Goal: Task Accomplishment & Management: Manage account settings

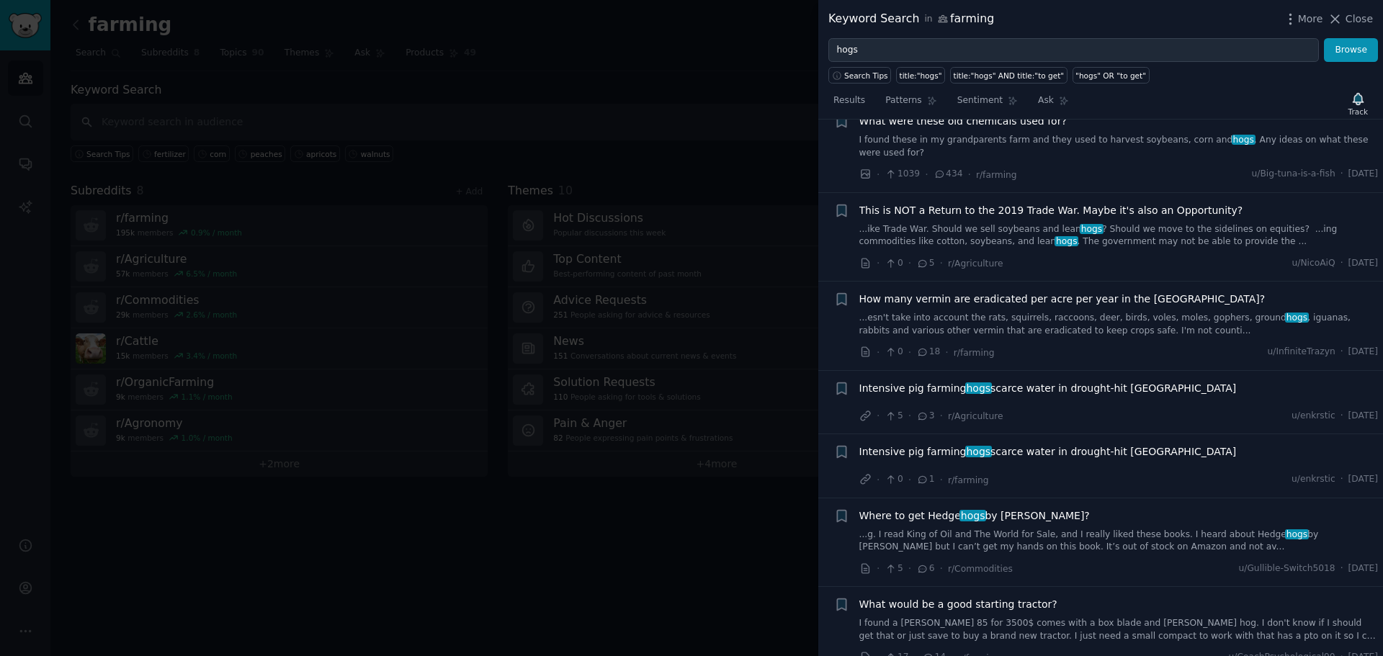
scroll to position [5116, 0]
click at [562, 568] on div at bounding box center [691, 328] width 1383 height 656
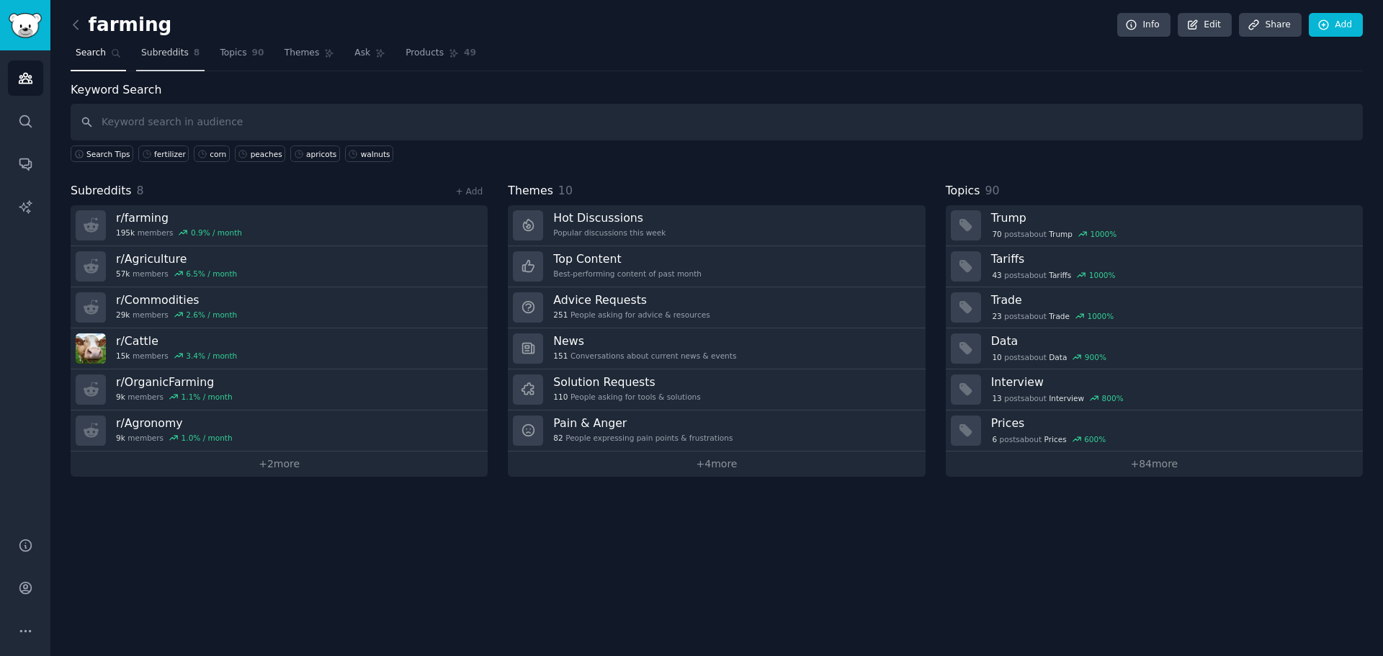
click at [153, 47] on span "Subreddits" at bounding box center [165, 53] width 48 height 13
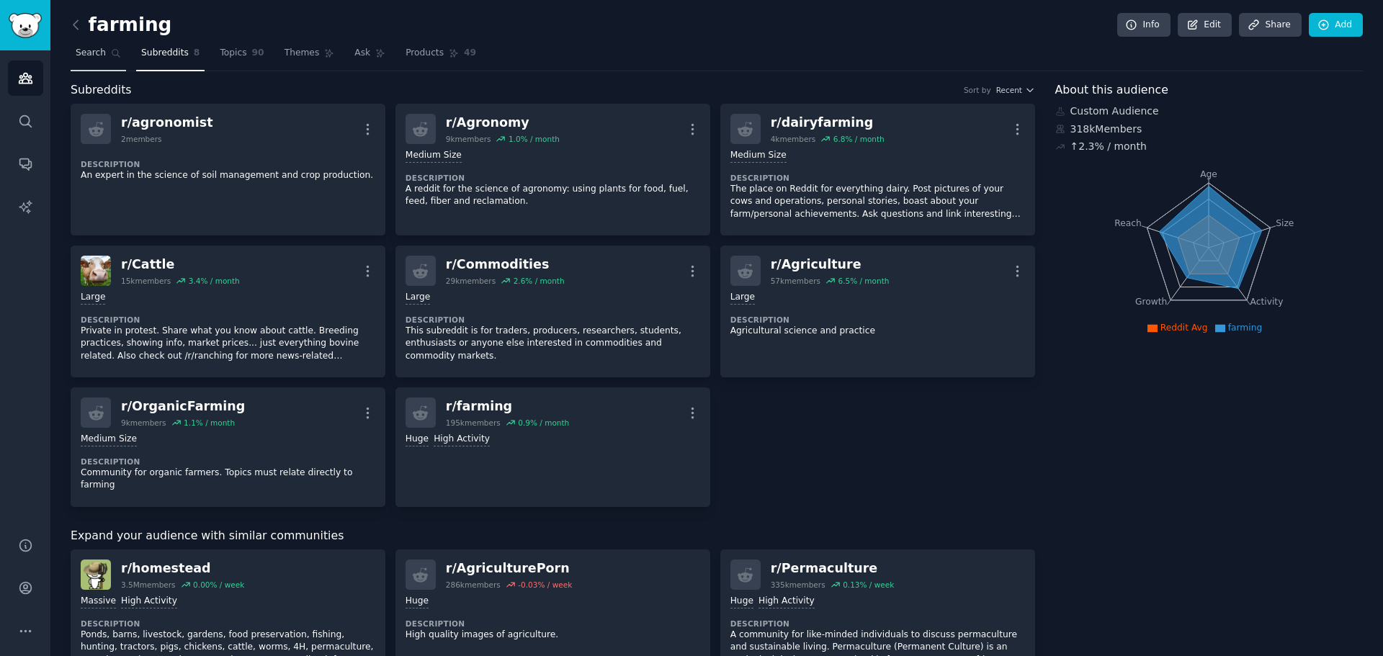
click at [83, 58] on span "Search" at bounding box center [91, 53] width 30 height 13
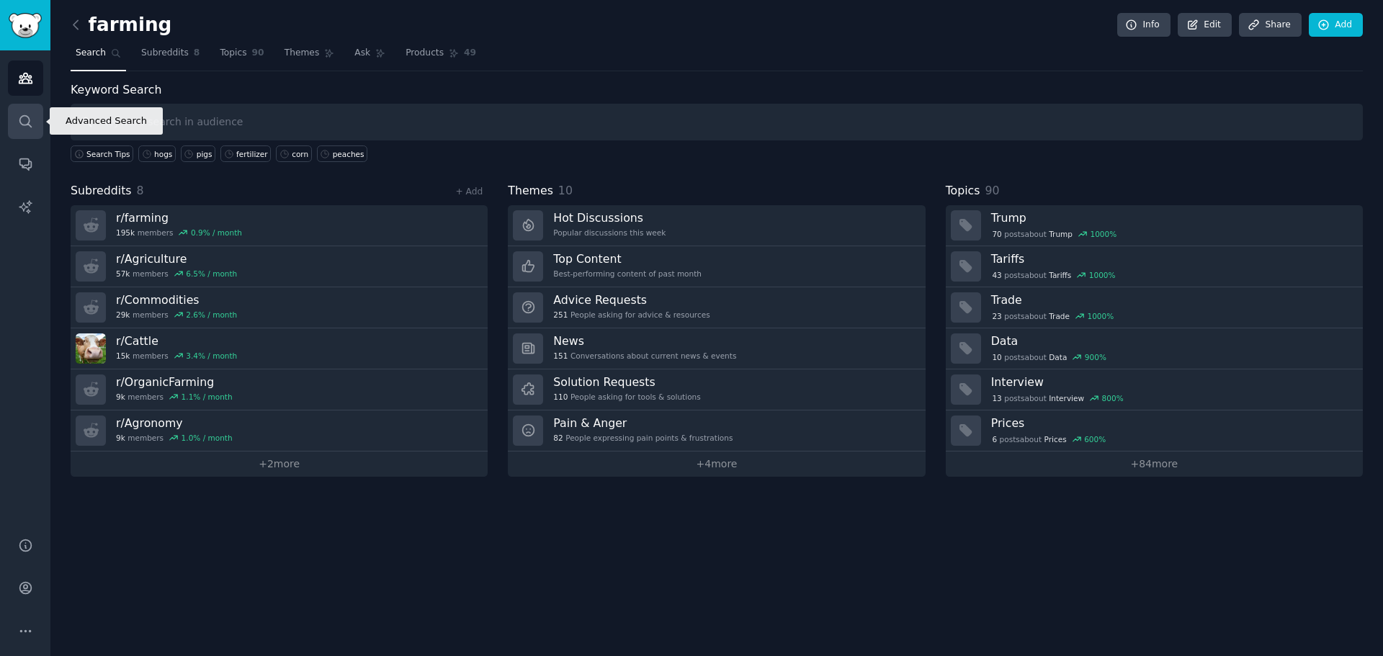
click at [24, 125] on icon "Sidebar" at bounding box center [25, 121] width 12 height 12
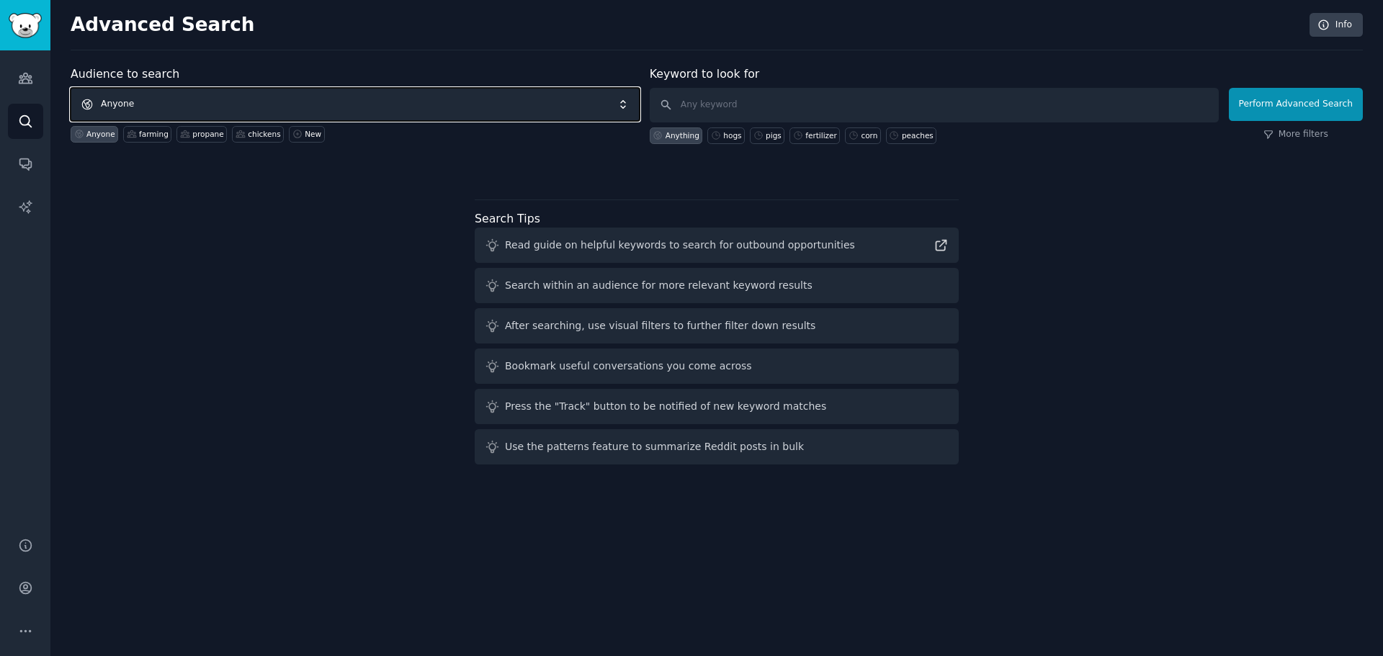
click at [251, 94] on span "Anyone" at bounding box center [355, 104] width 569 height 33
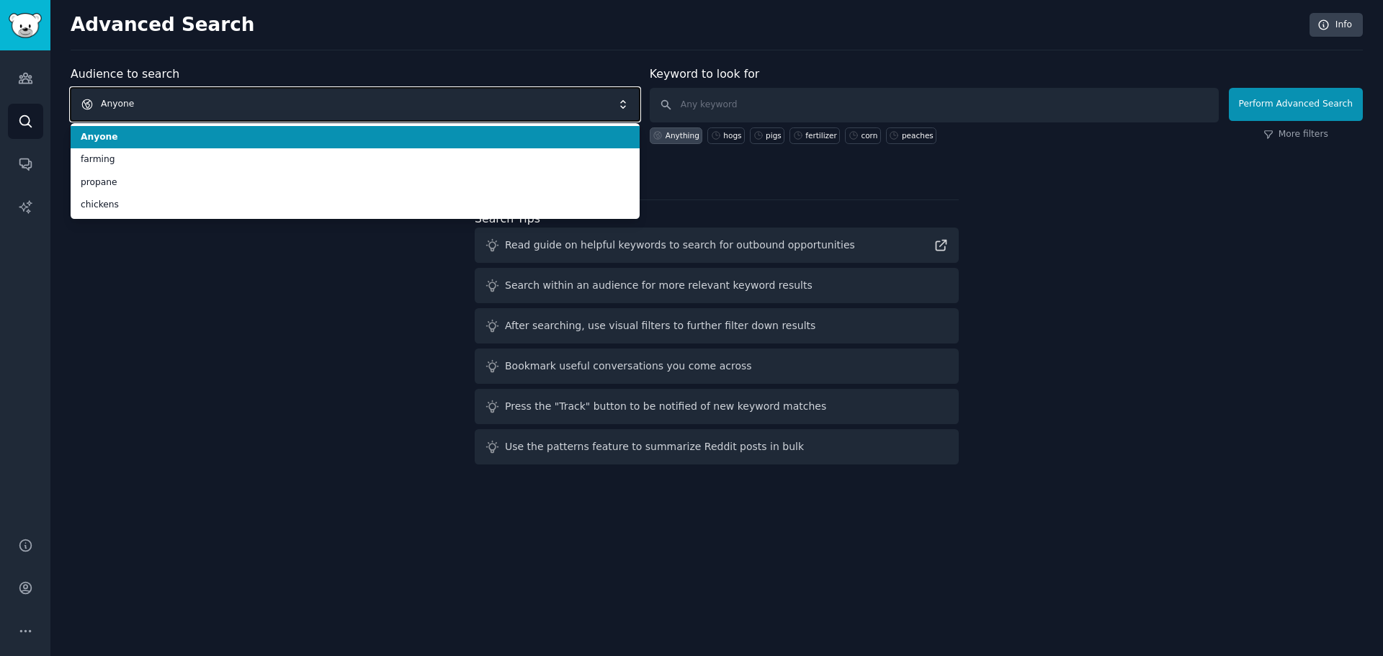
click at [251, 94] on span "Anyone" at bounding box center [355, 104] width 569 height 33
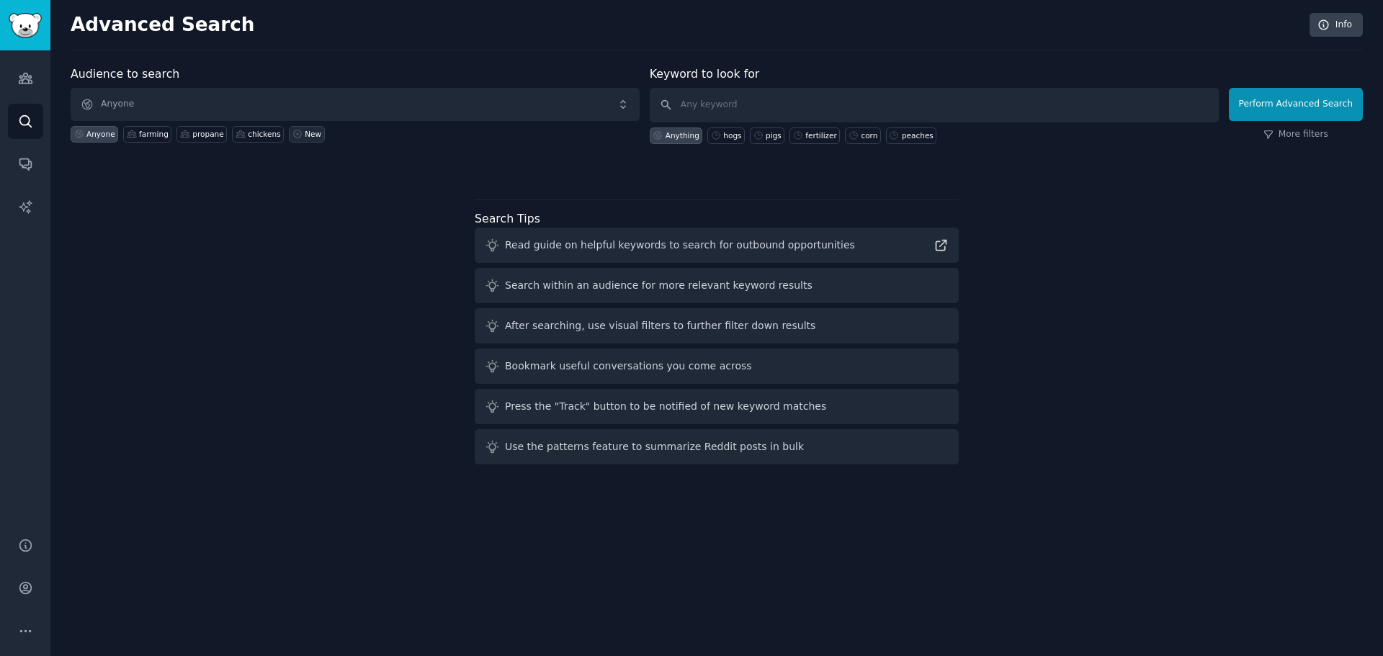
click at [305, 135] on div "New" at bounding box center [313, 134] width 17 height 10
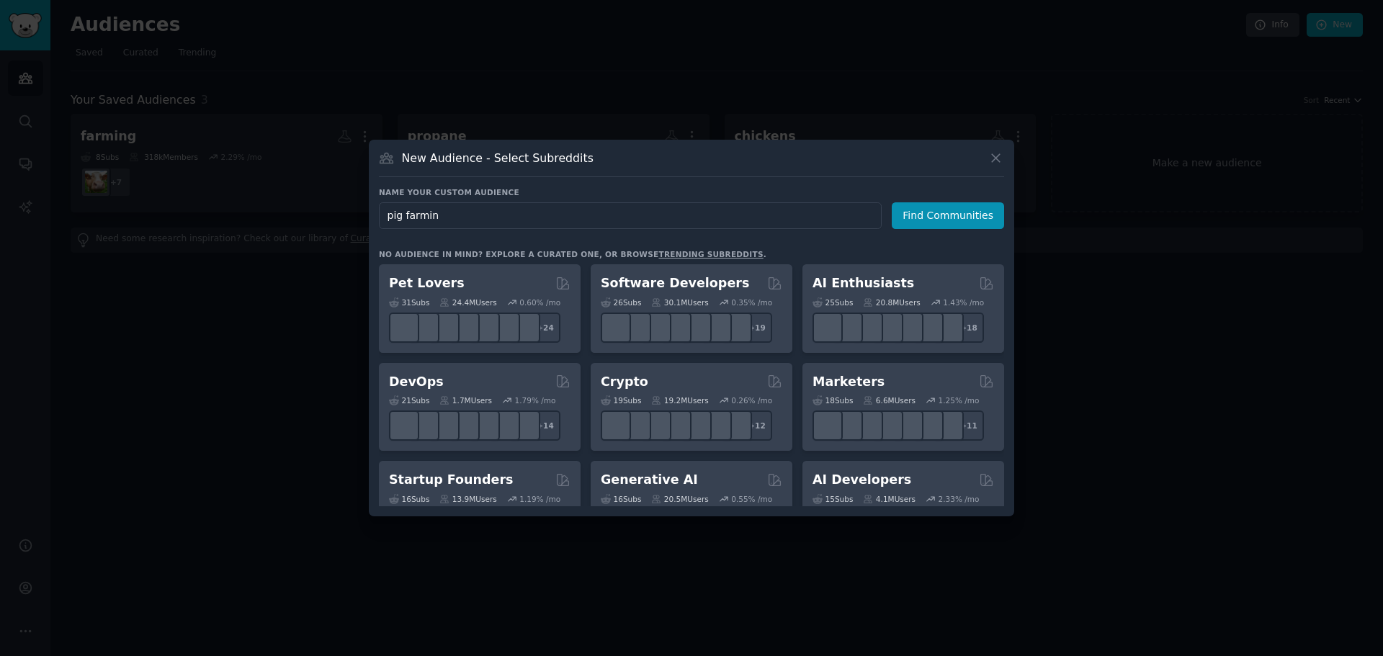
type input "pig farming"
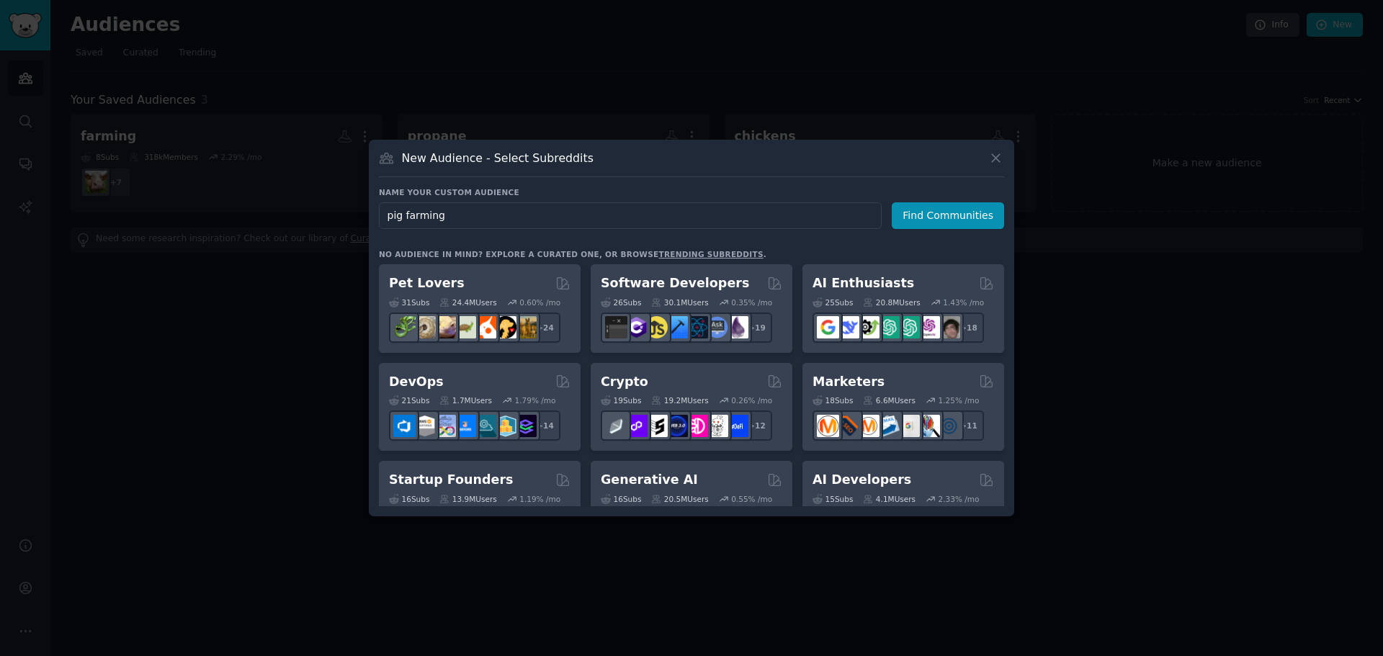
click button "Find Communities" at bounding box center [948, 215] width 112 height 27
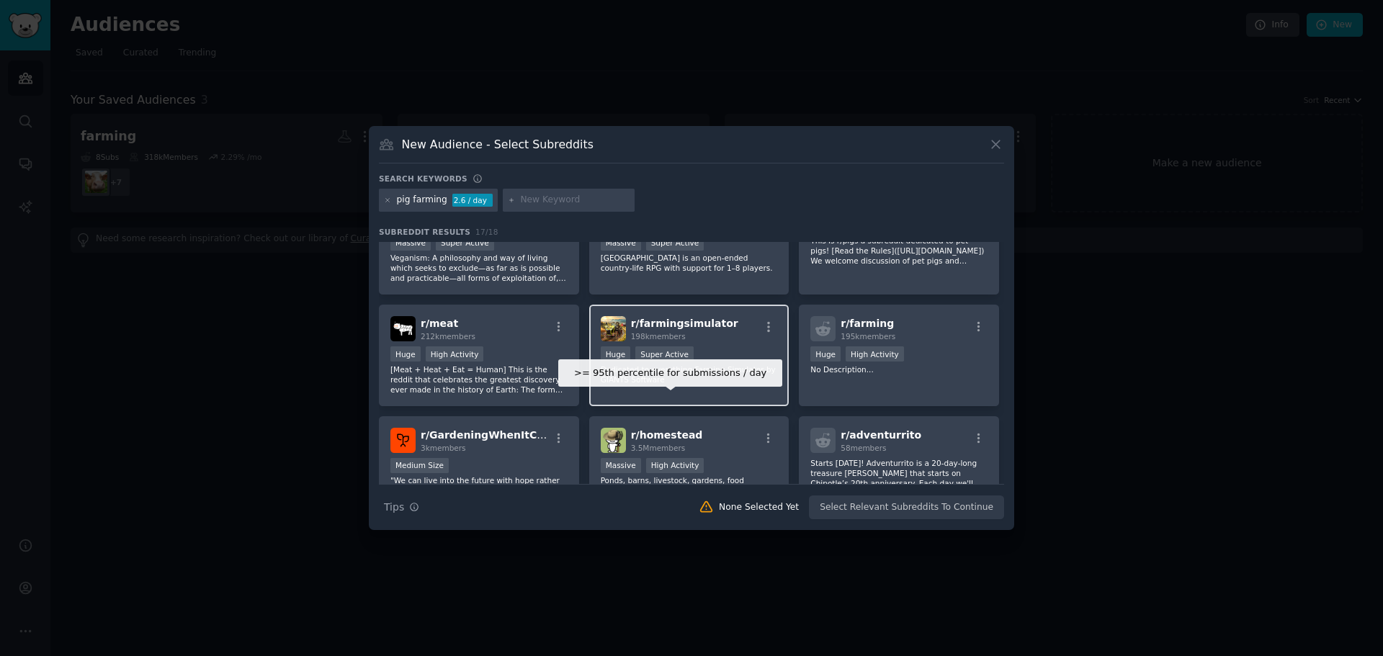
scroll to position [72, 0]
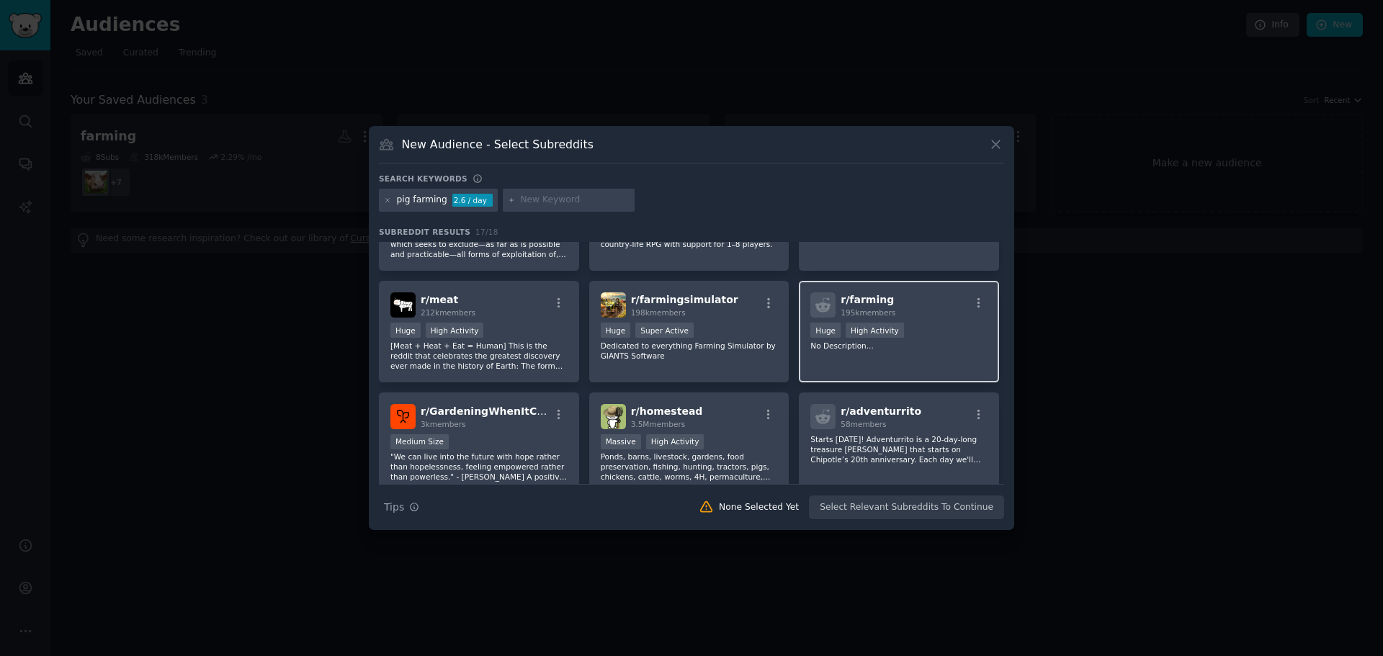
click at [892, 339] on div "Huge High Activity" at bounding box center [899, 332] width 177 height 18
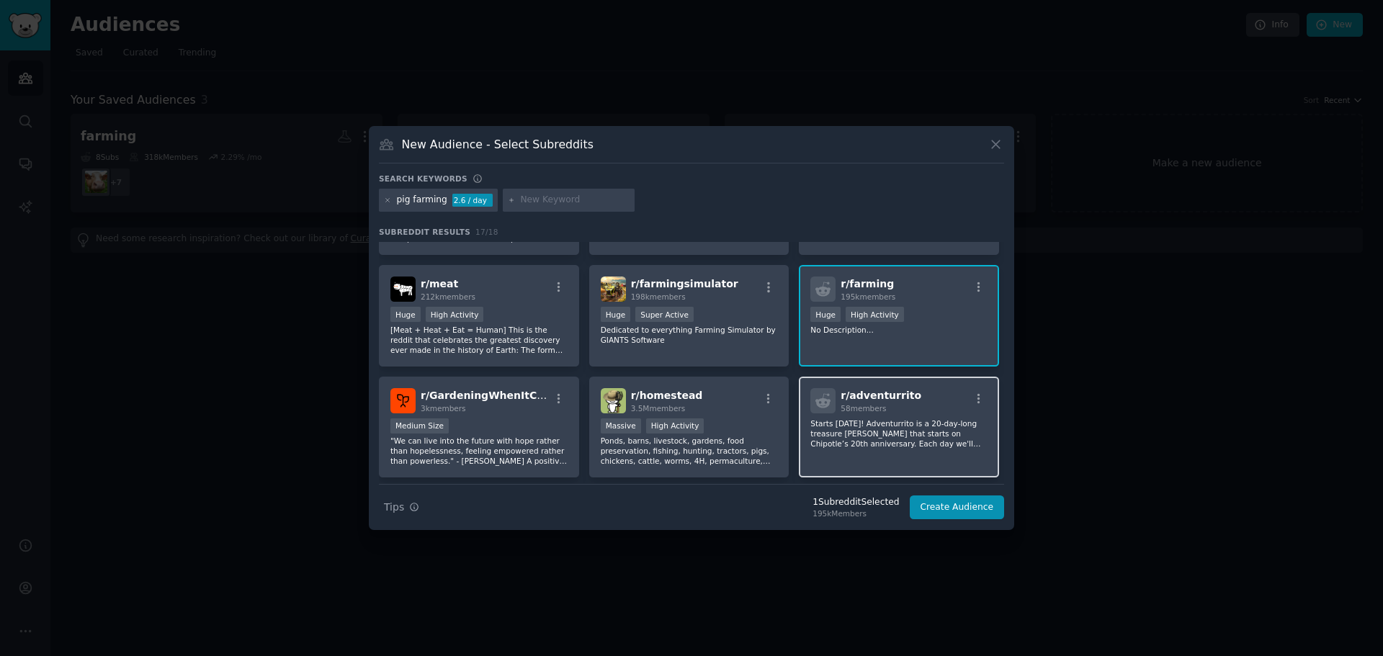
scroll to position [0, 0]
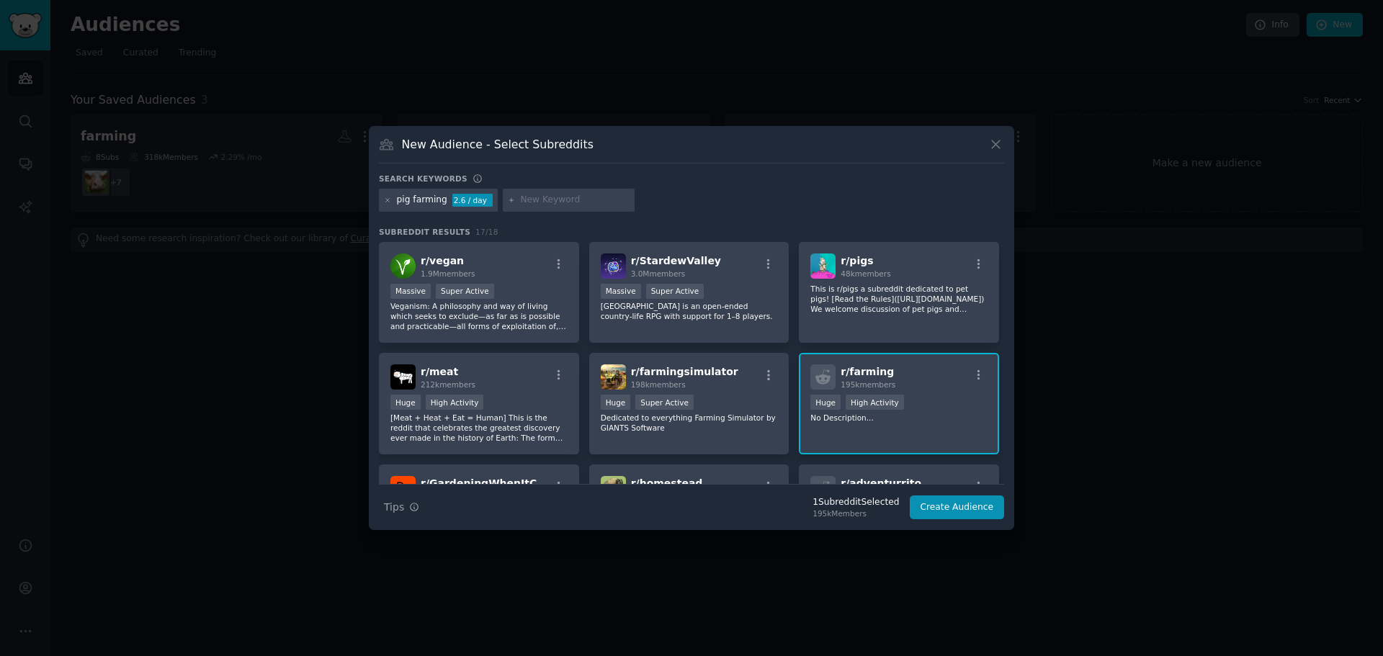
click at [581, 203] on input "text" at bounding box center [575, 200] width 110 height 13
type input "hog farming"
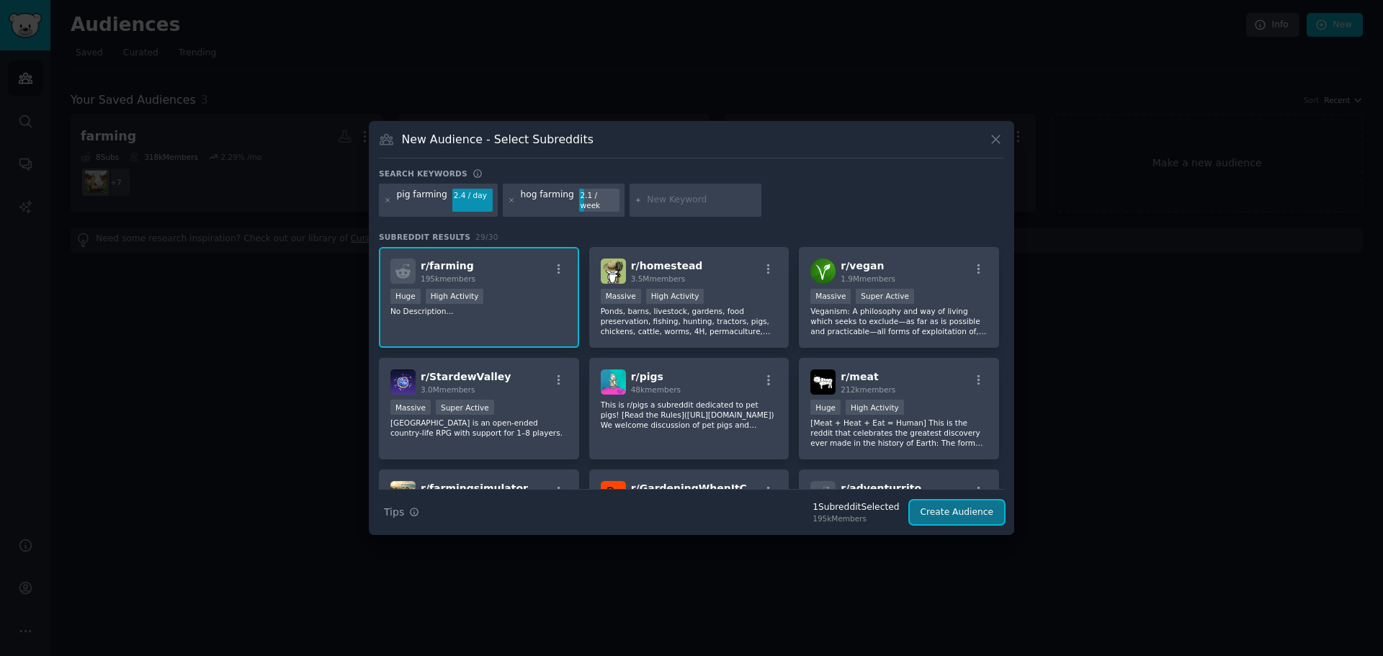
click at [968, 504] on button "Create Audience" at bounding box center [957, 513] width 95 height 24
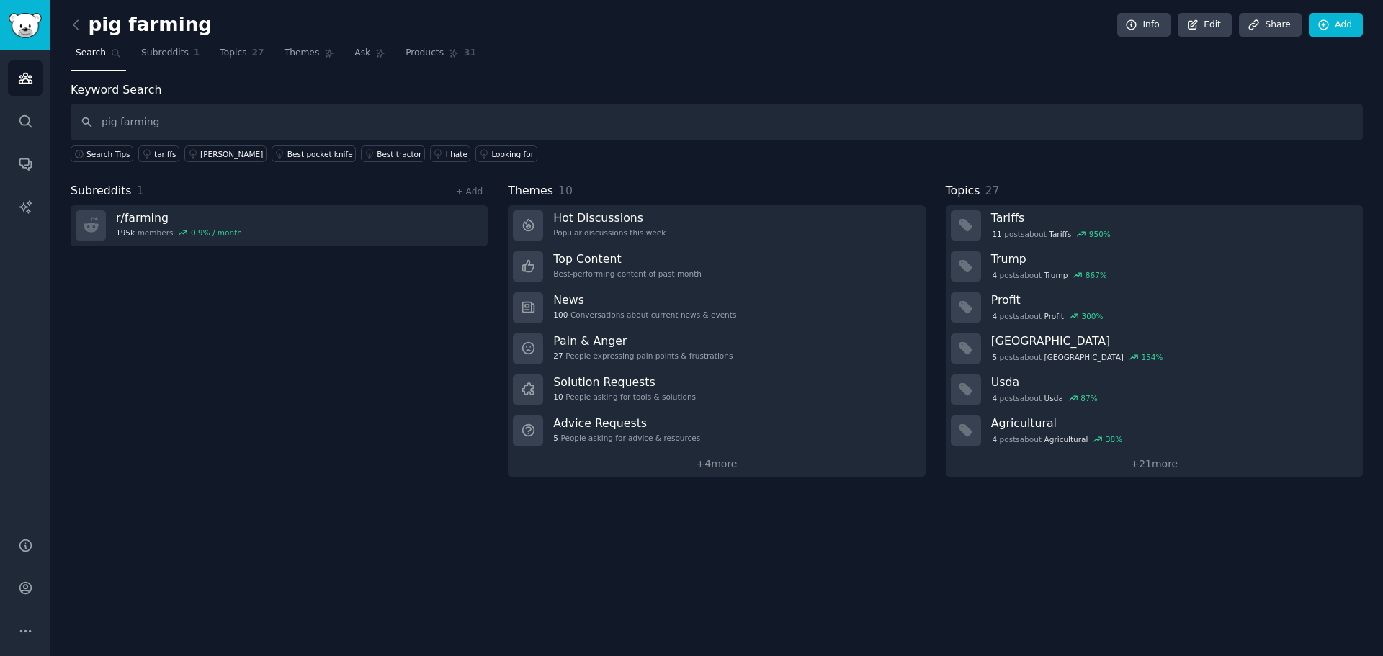
type input "pig farming"
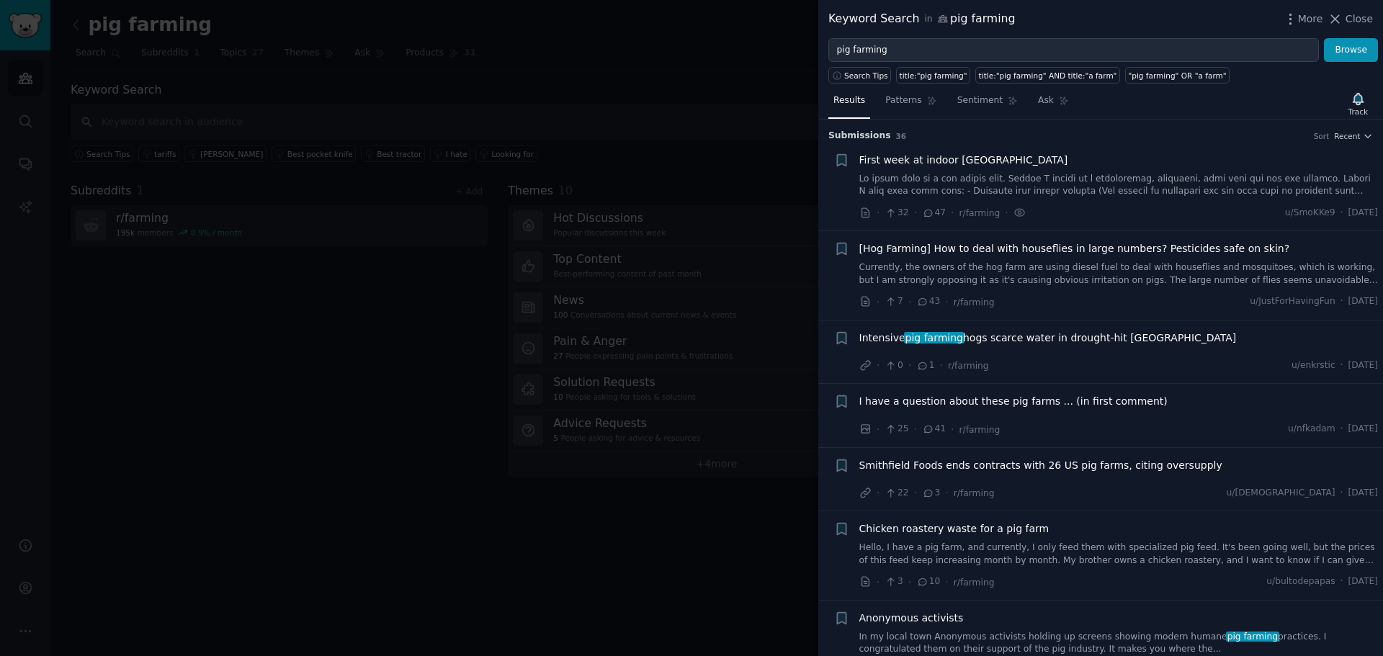
click at [1036, 406] on span "I have a question about these pig farms ... (in first comment)" at bounding box center [1014, 401] width 308 height 15
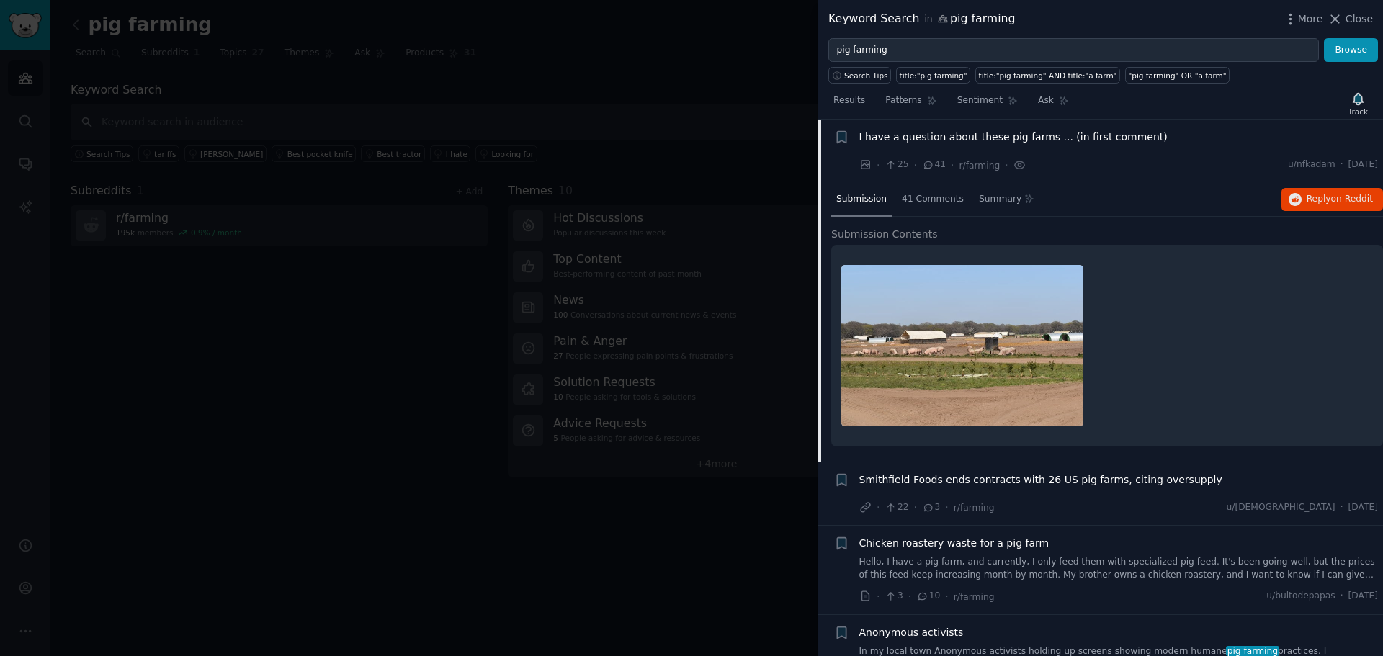
scroll to position [336, 0]
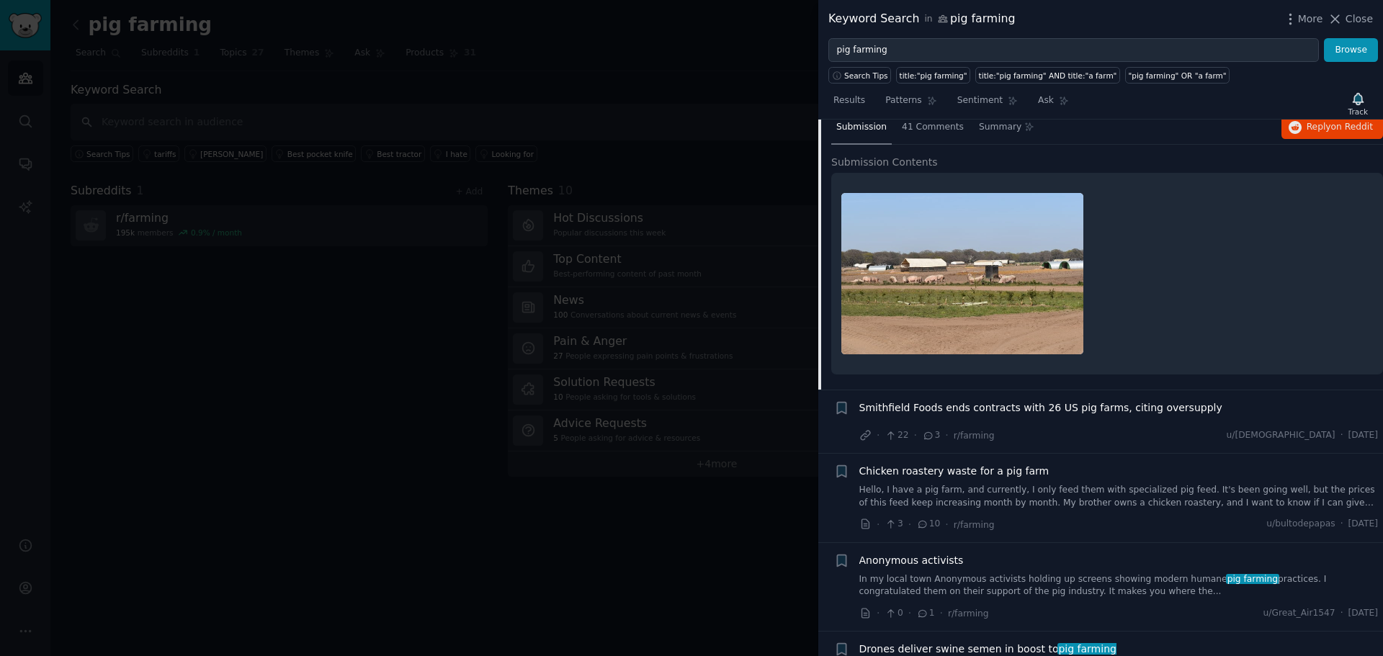
click at [1036, 405] on span "Smithfield Foods ends contracts with 26 US pig farms, citing oversupply" at bounding box center [1041, 408] width 363 height 15
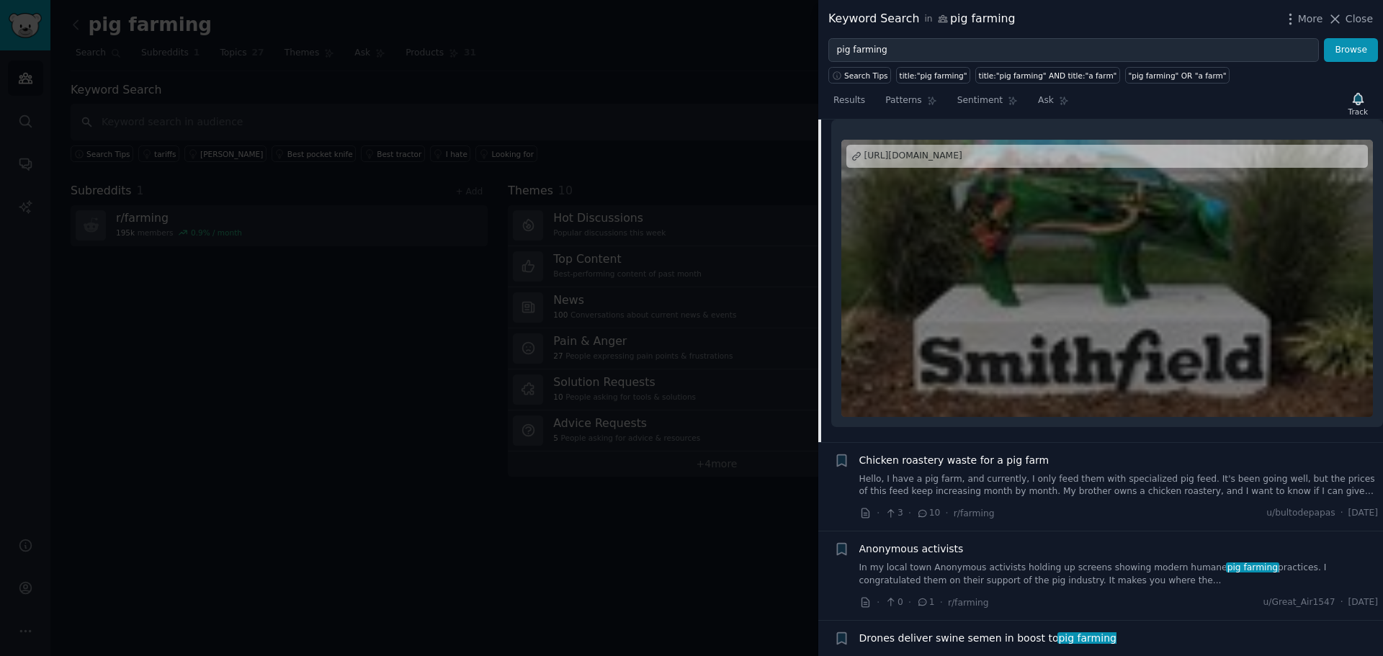
scroll to position [617, 0]
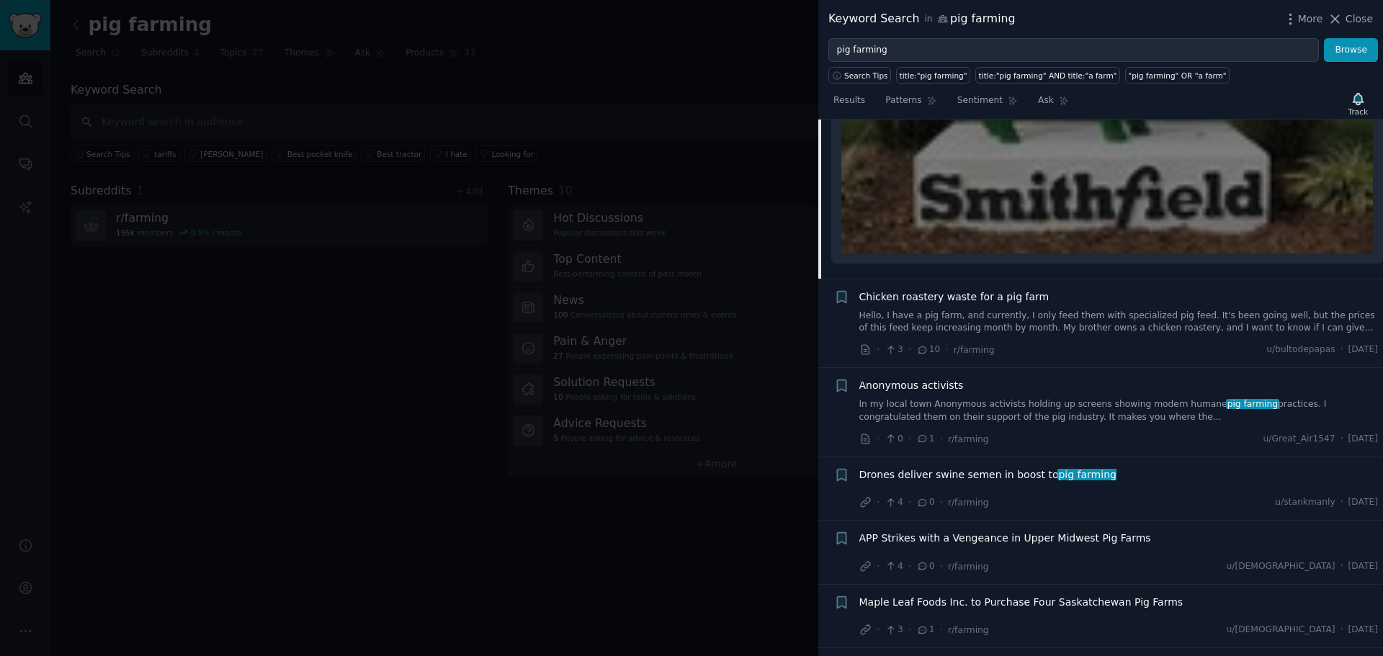
click at [519, 68] on div at bounding box center [691, 328] width 1383 height 656
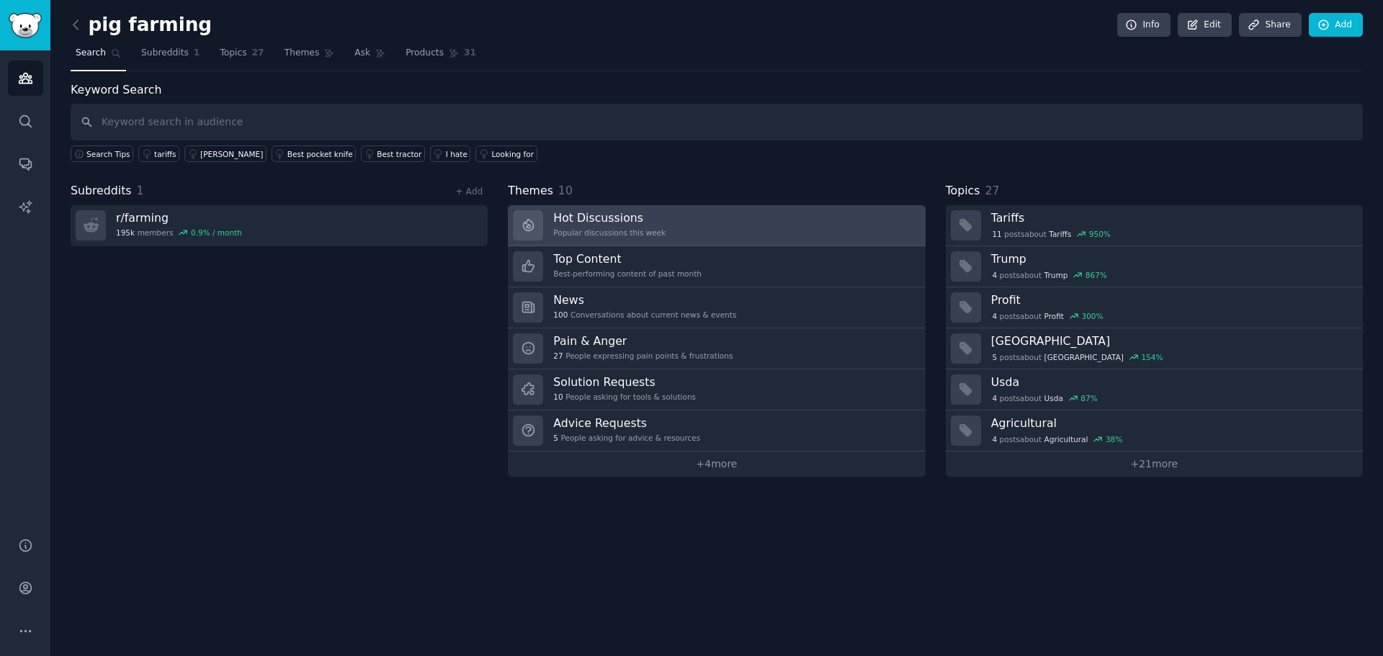
click at [617, 223] on h3 "Hot Discussions" at bounding box center [609, 217] width 112 height 15
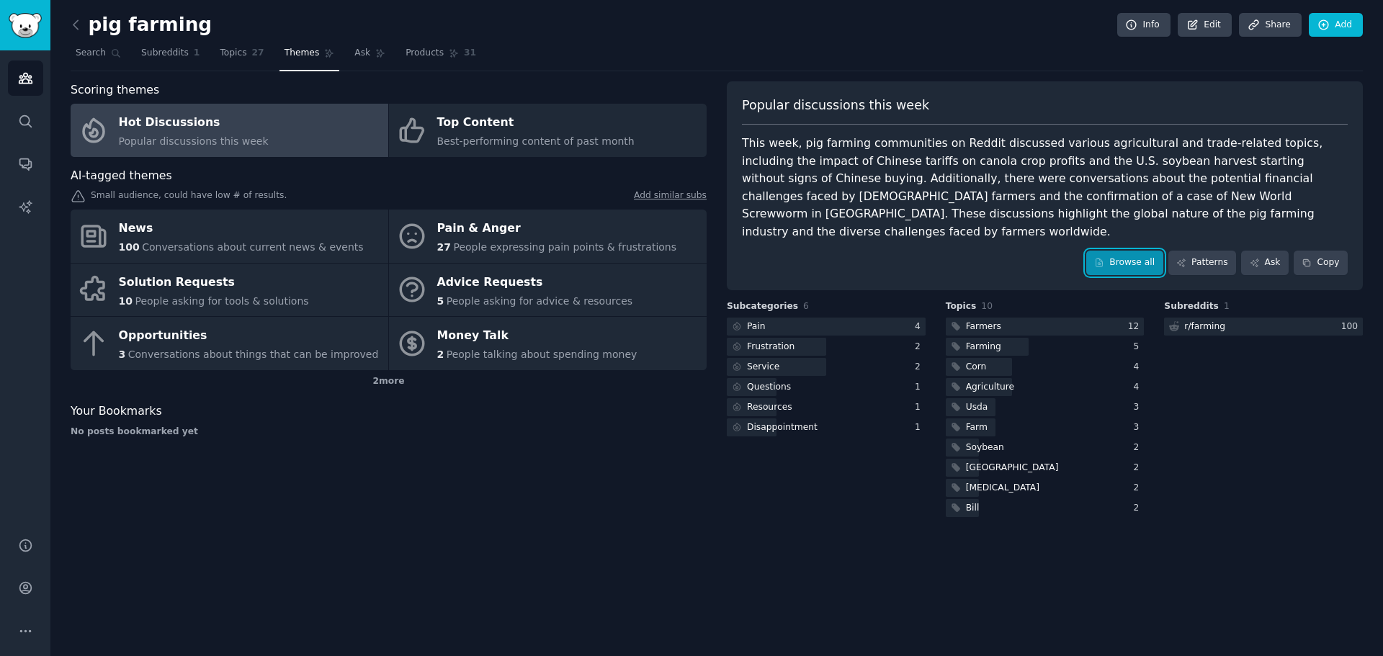
click at [1154, 251] on link "Browse all" at bounding box center [1125, 263] width 77 height 24
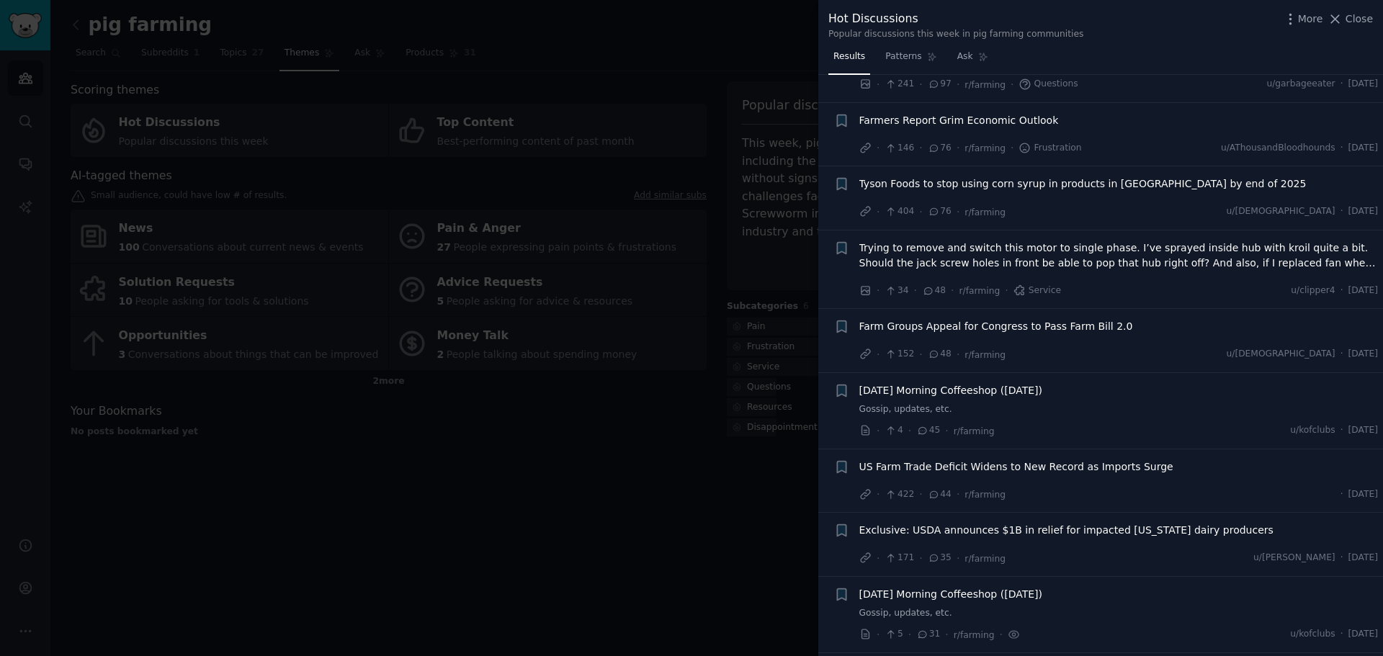
scroll to position [648, 0]
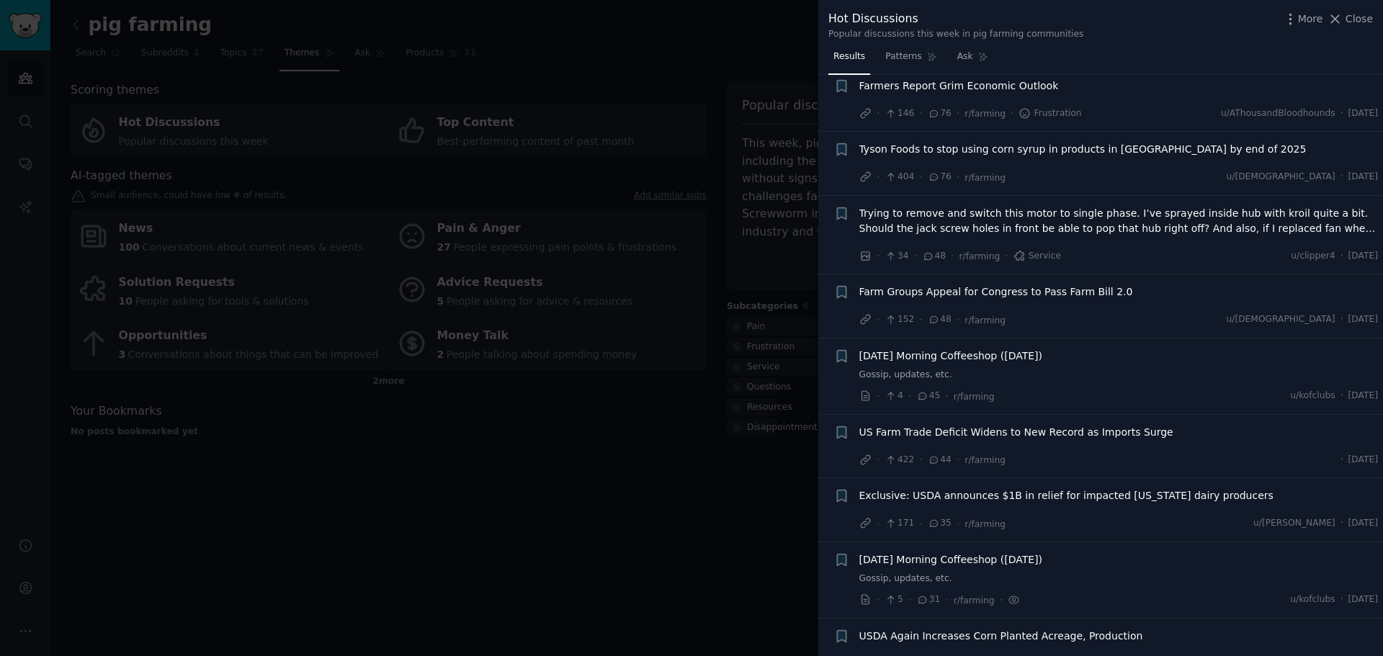
click at [1043, 349] on span "[DATE] Morning Coffeeshop ([DATE])" at bounding box center [951, 356] width 183 height 15
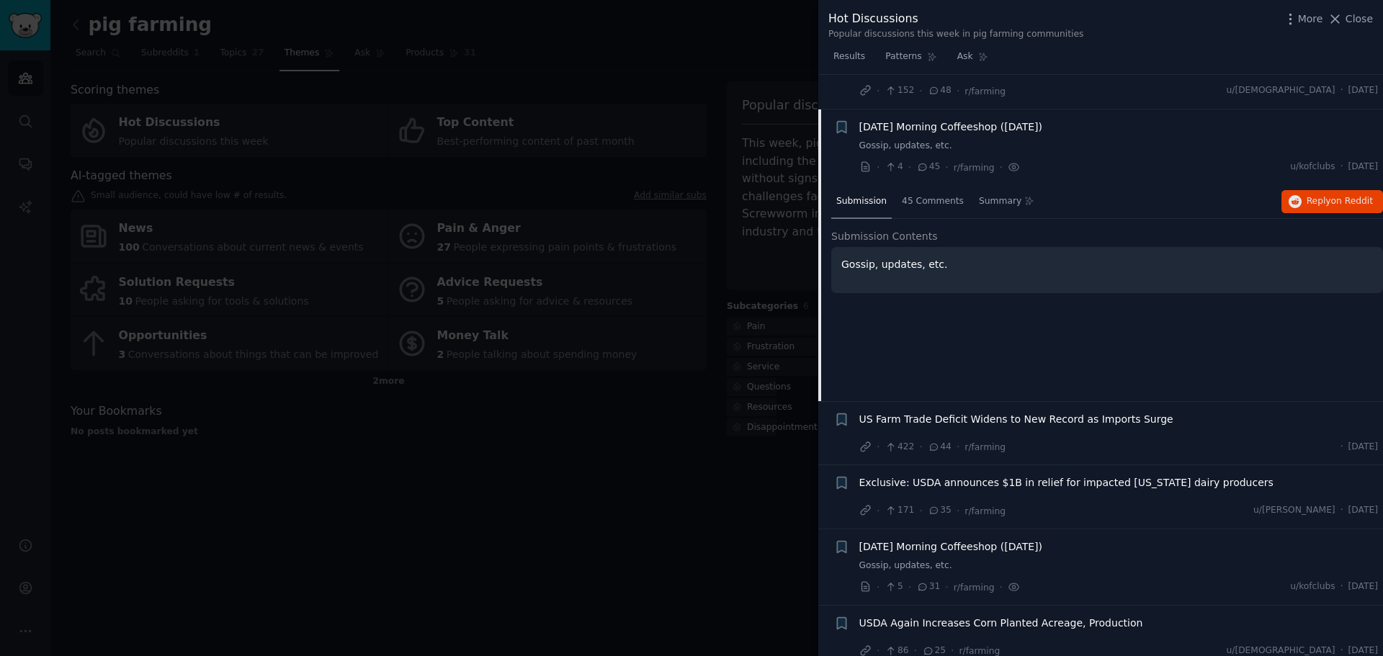
scroll to position [882, 0]
click at [940, 191] on span "45 Comments" at bounding box center [933, 197] width 62 height 13
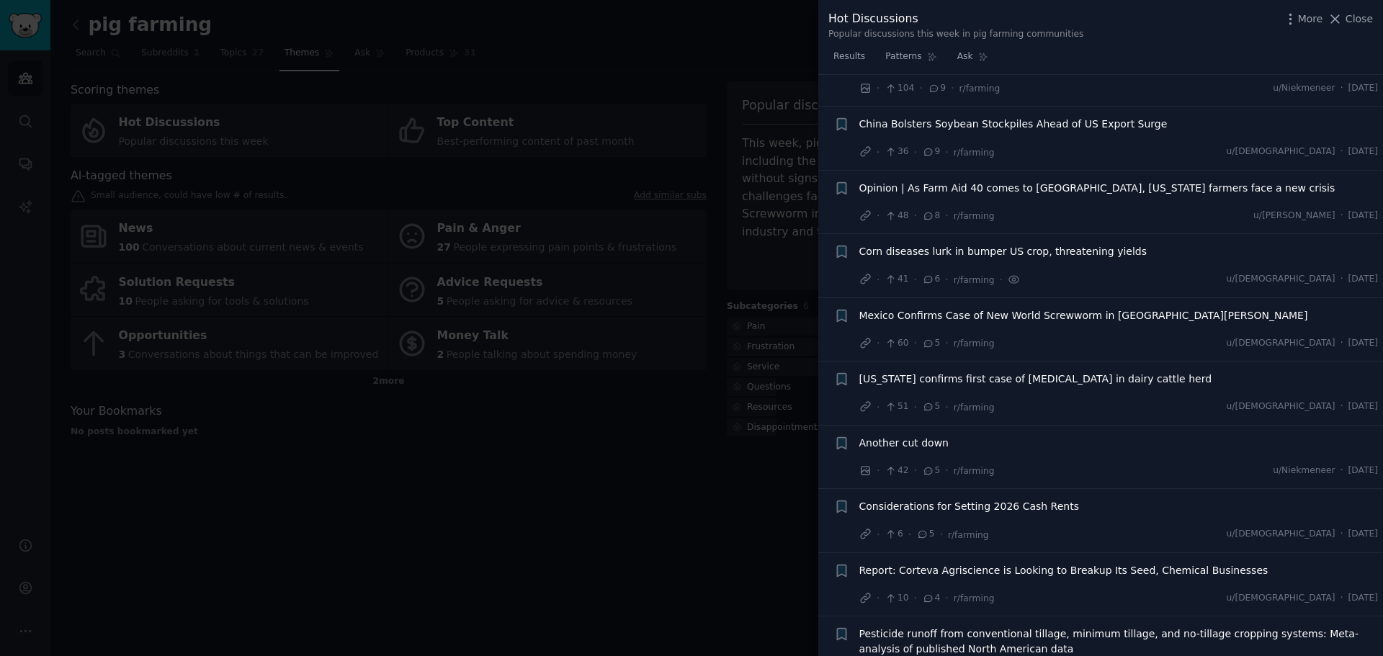
scroll to position [3043, 0]
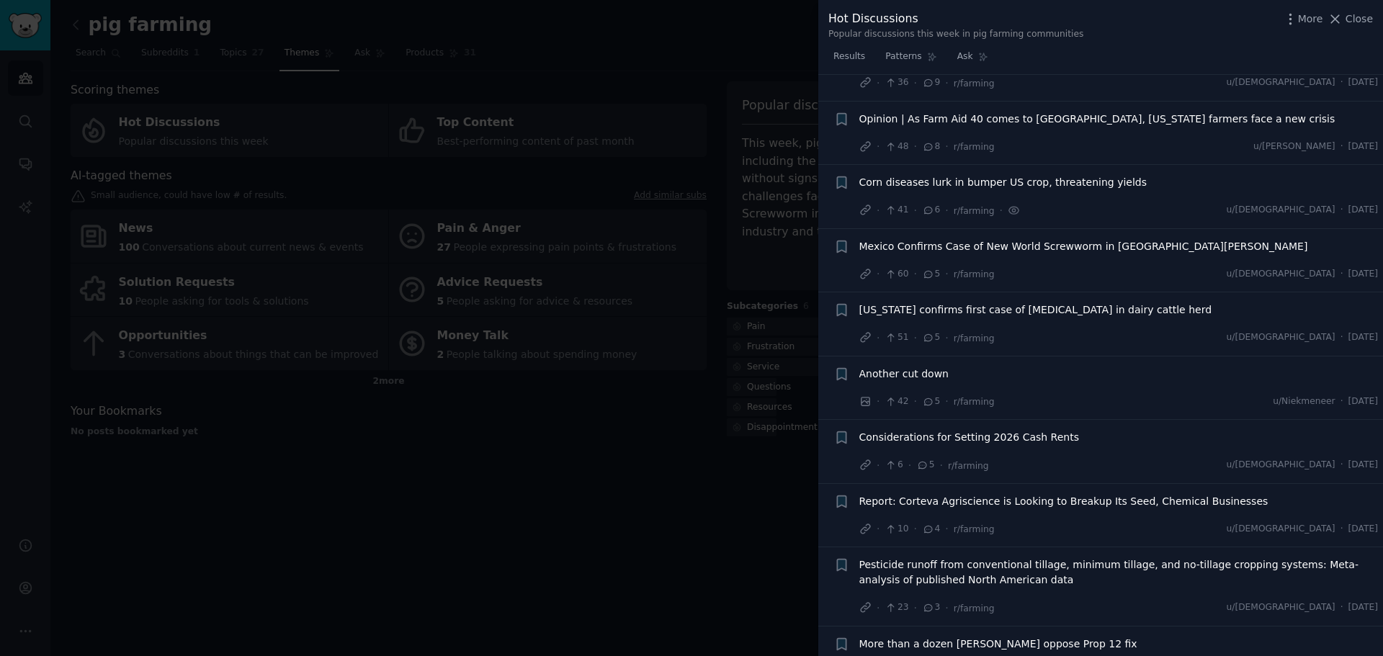
click at [930, 367] on span "Another cut down" at bounding box center [904, 374] width 89 height 15
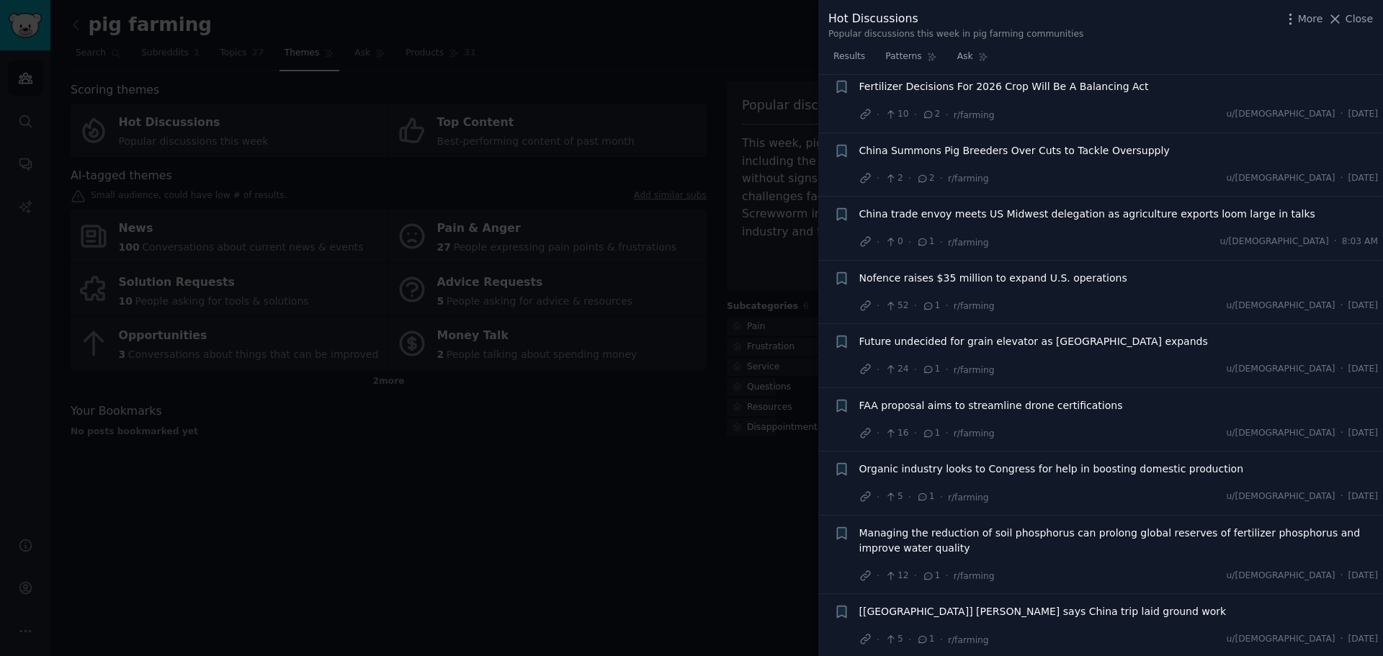
scroll to position [4544, 0]
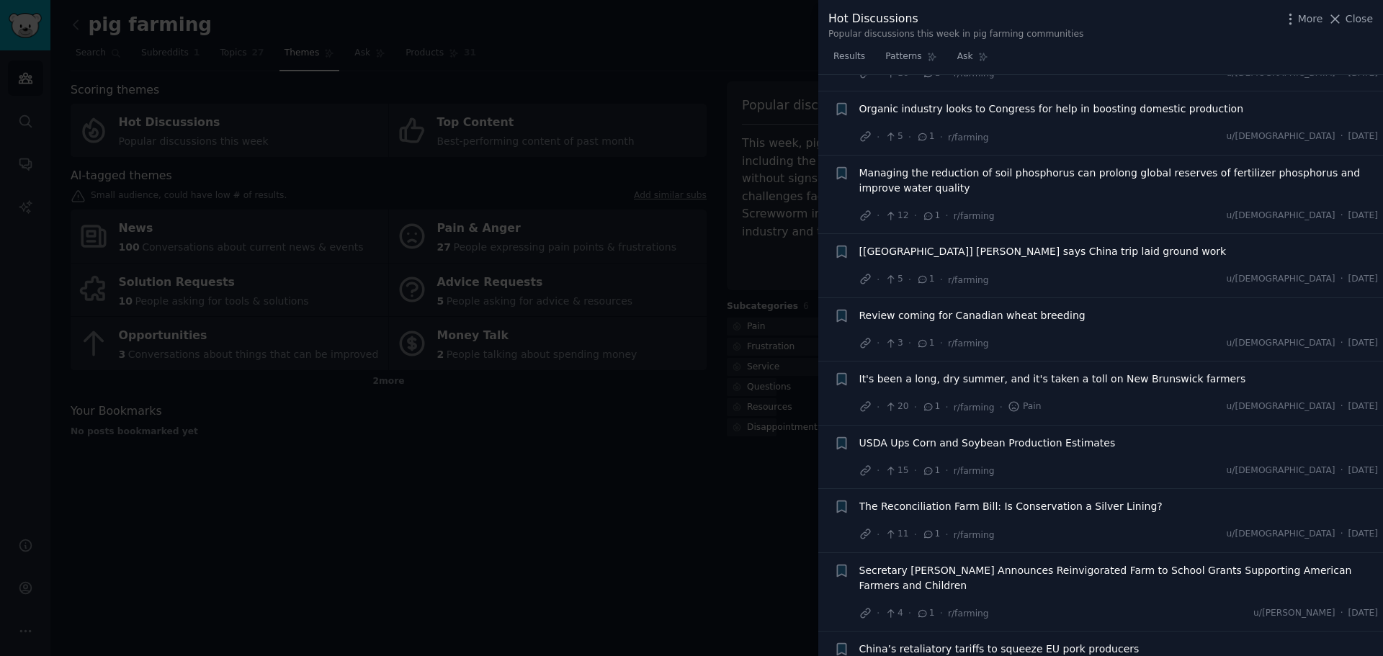
click at [574, 525] on div at bounding box center [691, 328] width 1383 height 656
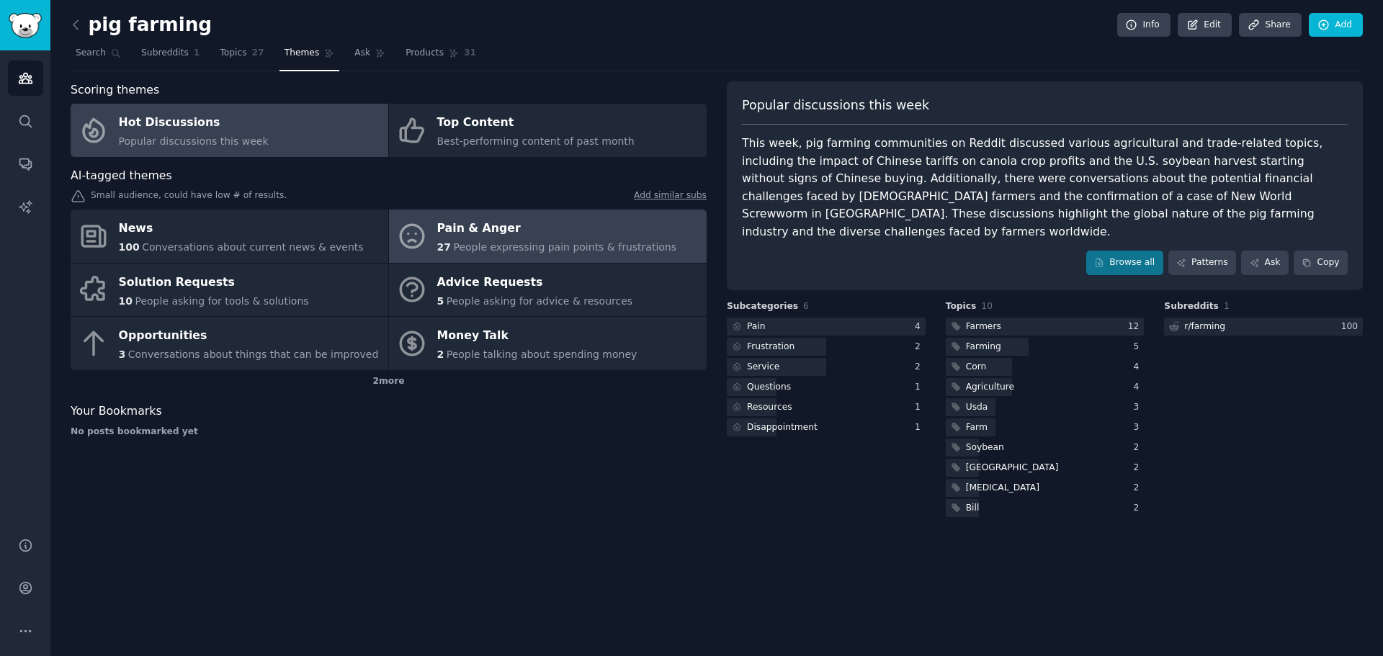
click at [531, 231] on div "Pain & Anger" at bounding box center [557, 229] width 240 height 23
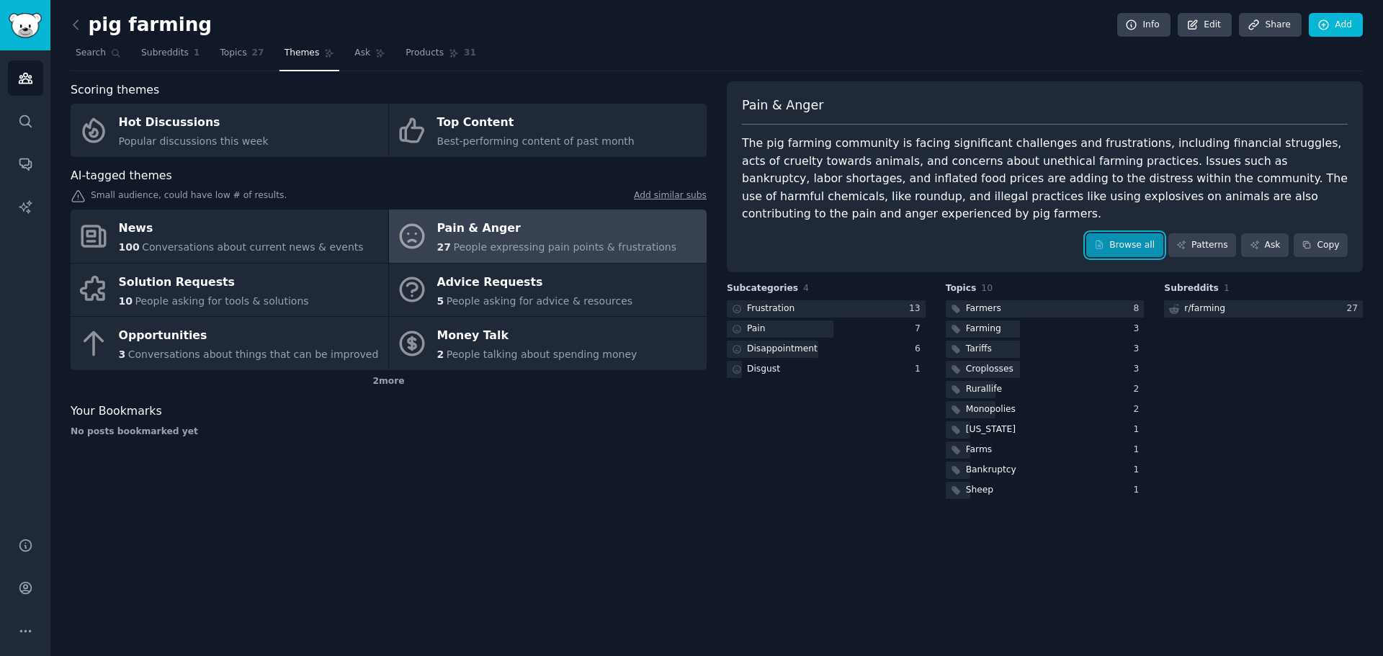
click at [1143, 233] on link "Browse all" at bounding box center [1125, 245] width 77 height 24
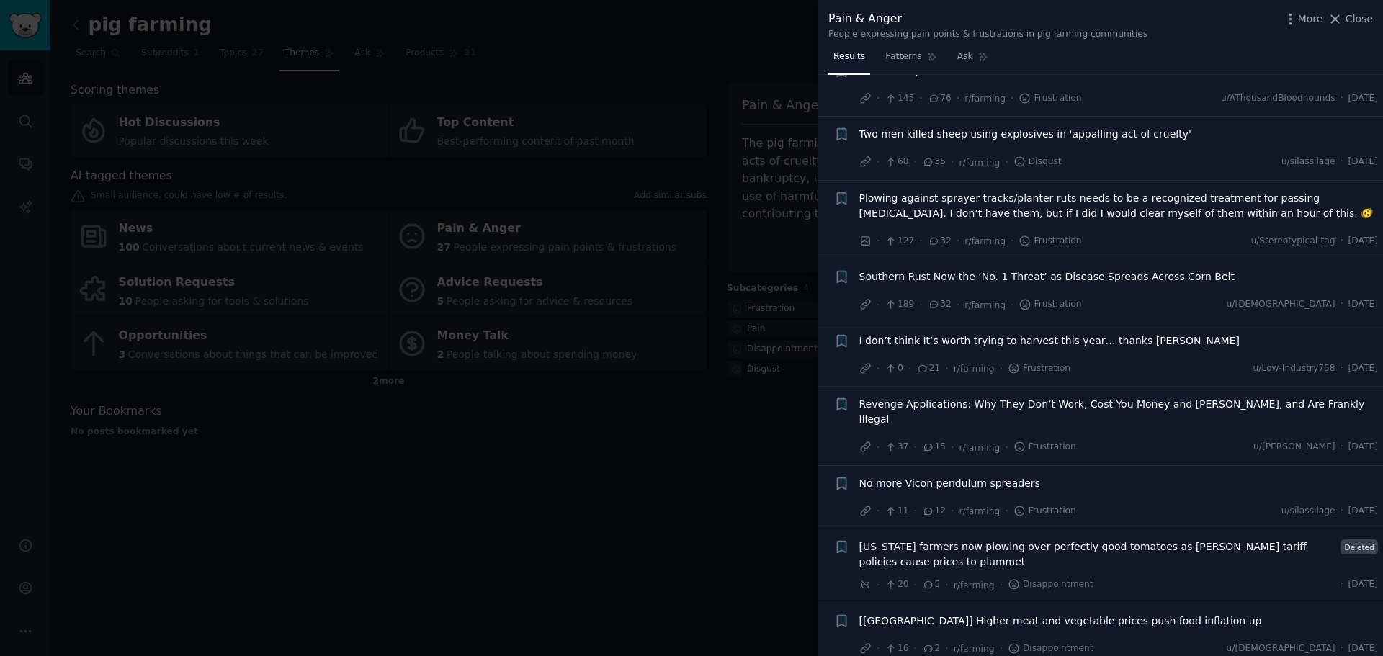
scroll to position [699, 0]
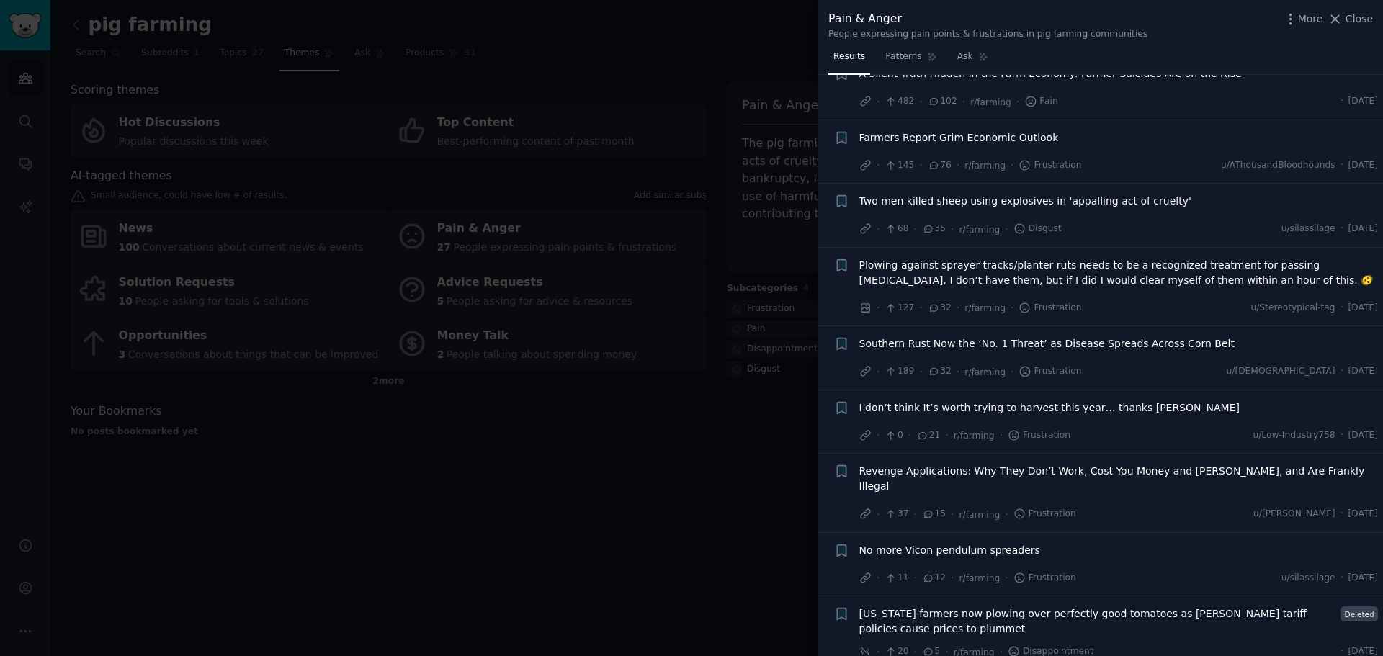
click at [594, 478] on div at bounding box center [691, 328] width 1383 height 656
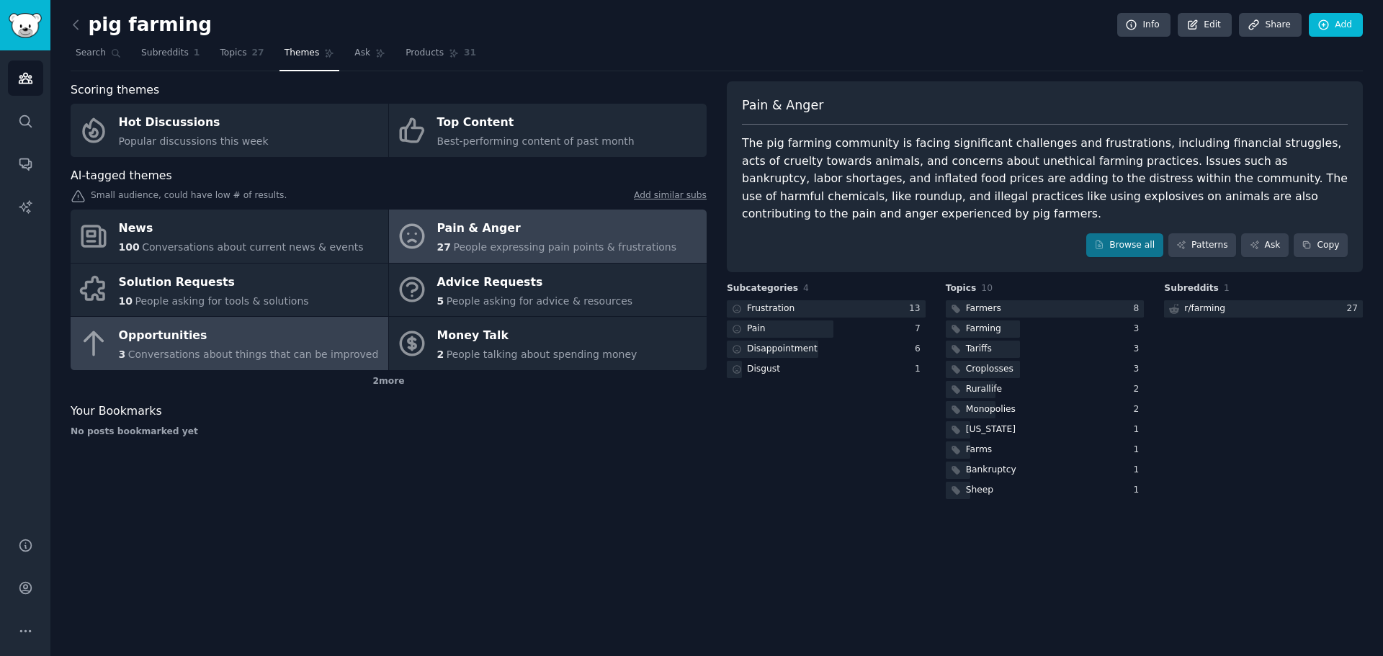
click at [162, 338] on div "Opportunities" at bounding box center [249, 336] width 260 height 23
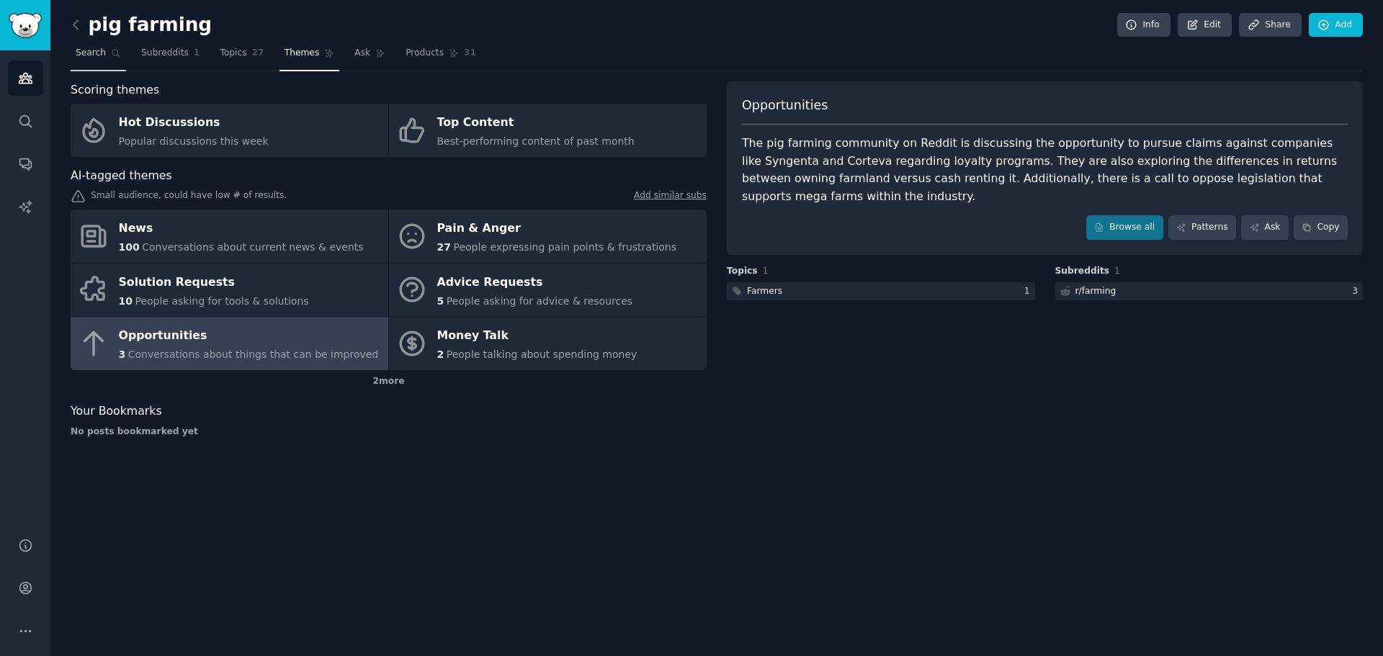
click at [111, 55] on icon at bounding box center [116, 53] width 10 height 10
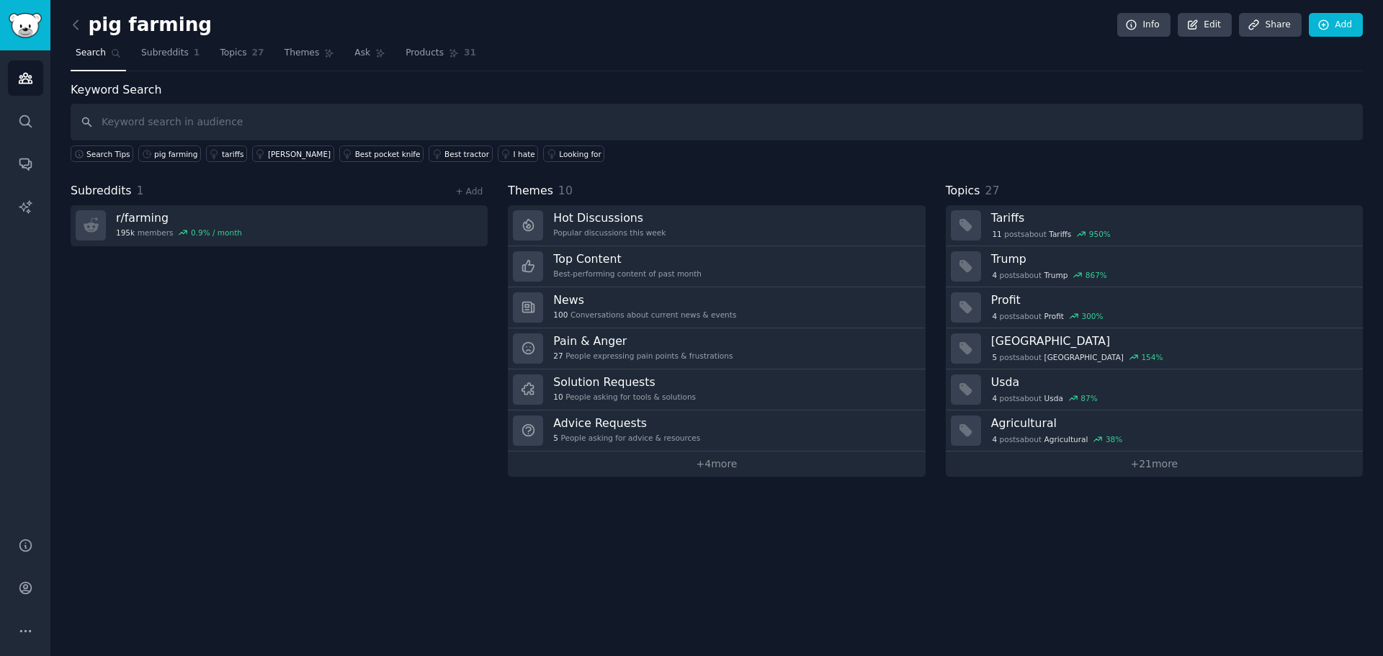
click at [143, 123] on input "text" at bounding box center [717, 122] width 1293 height 37
type input "s"
type input "[MEDICAL_DATA]"
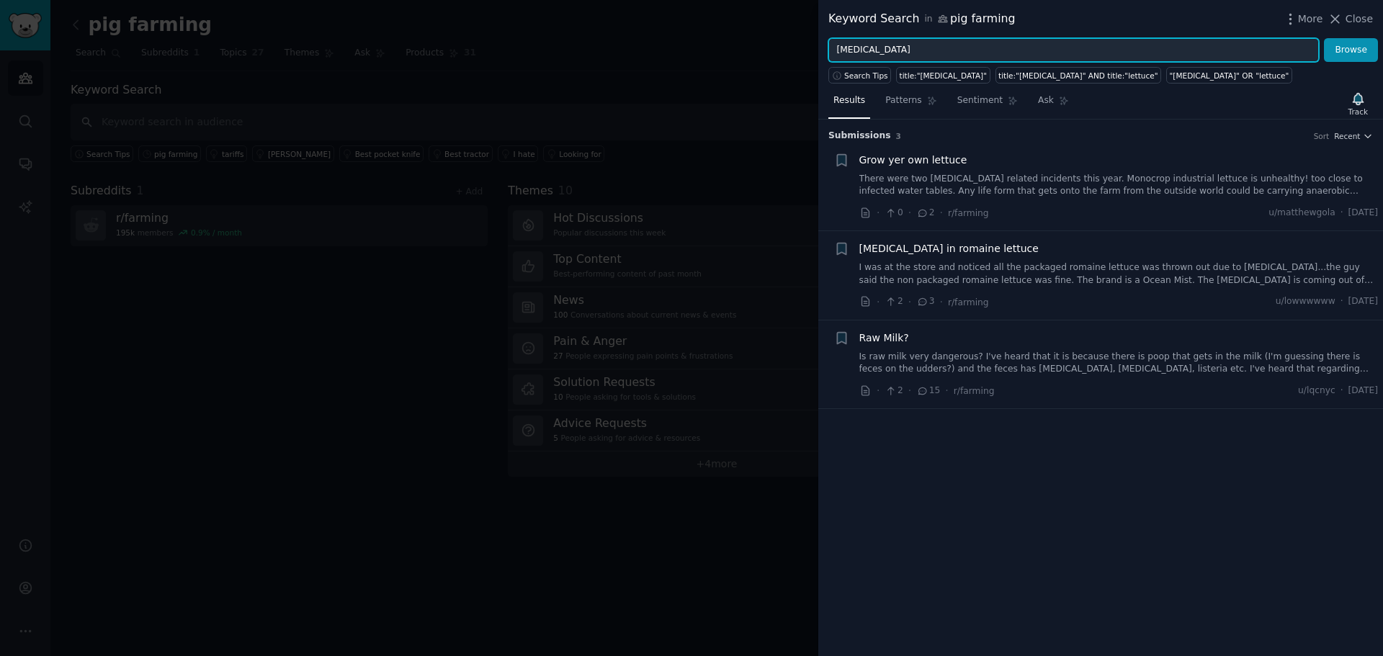
drag, startPoint x: 839, startPoint y: 55, endPoint x: 818, endPoint y: 54, distance: 21.7
click at [818, 54] on div "Keyword Search in pig farming More Close [MEDICAL_DATA] Browse Search Tips titl…" at bounding box center [691, 328] width 1383 height 656
click at [1324, 38] on button "Browse" at bounding box center [1351, 50] width 54 height 24
drag, startPoint x: 882, startPoint y: 41, endPoint x: 796, endPoint y: 59, distance: 87.6
click at [808, 50] on div "Keyword Search in pig farming More Close [MEDICAL_DATA] Browse Search Tips titl…" at bounding box center [691, 328] width 1383 height 656
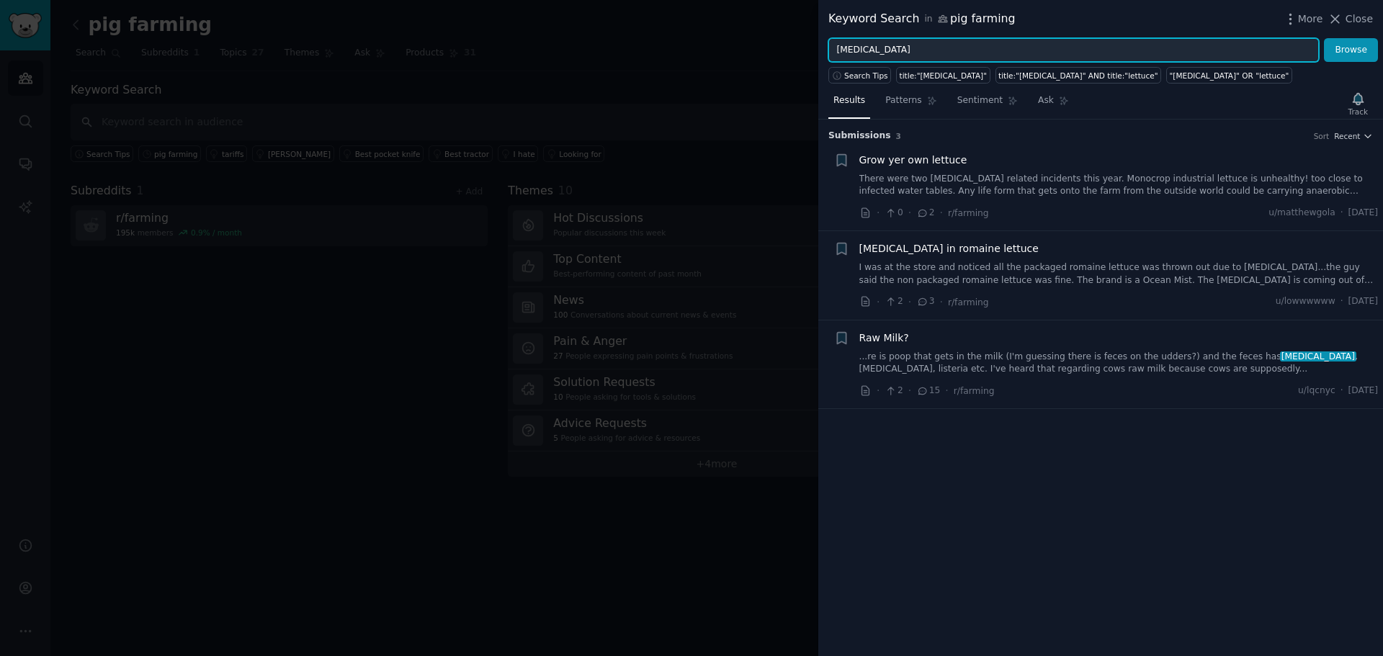
click at [1324, 38] on button "Browse" at bounding box center [1351, 50] width 54 height 24
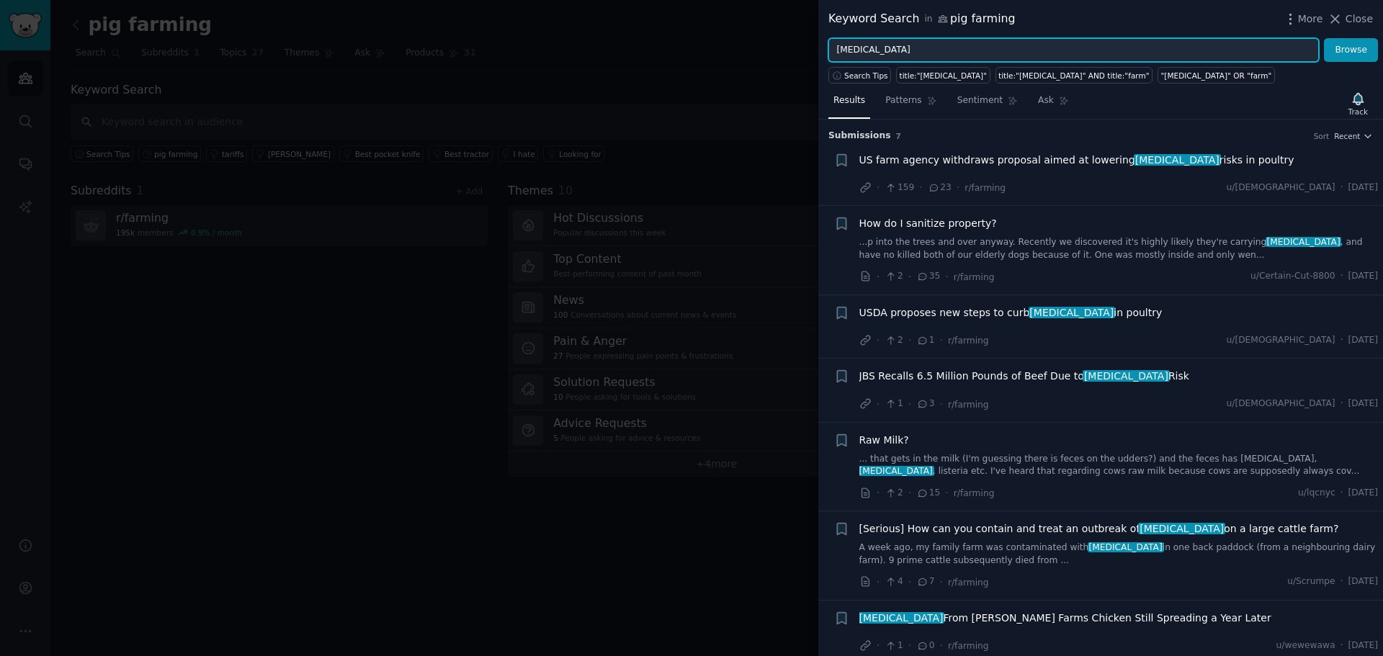
drag, startPoint x: 946, startPoint y: 51, endPoint x: 822, endPoint y: 45, distance: 124.1
click at [821, 45] on div "[MEDICAL_DATA] Browse" at bounding box center [1100, 50] width 565 height 24
click at [1324, 38] on button "Browse" at bounding box center [1351, 50] width 54 height 24
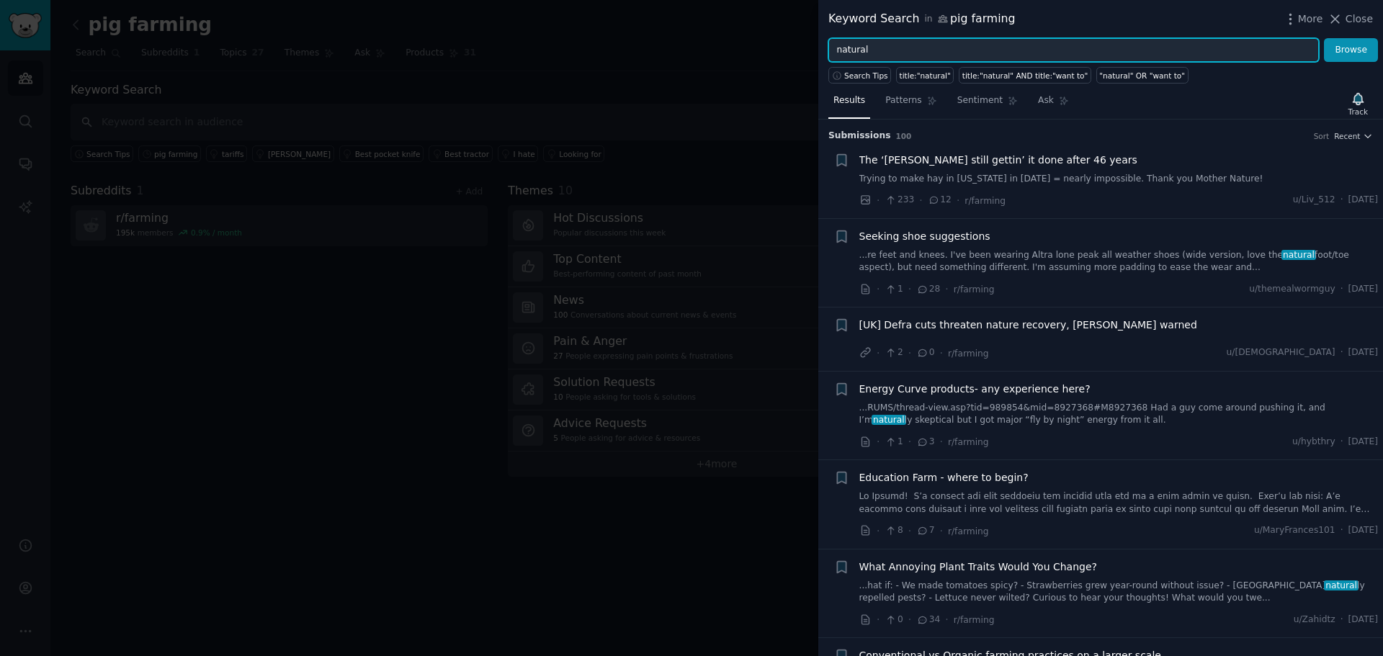
drag, startPoint x: 890, startPoint y: 49, endPoint x: 740, endPoint y: 40, distance: 150.2
click at [740, 40] on div "Keyword Search in pig farming More Close natural Browse Search Tips title:"natu…" at bounding box center [691, 328] width 1383 height 656
type input "rotovirus"
click at [1324, 38] on button "Browse" at bounding box center [1351, 50] width 54 height 24
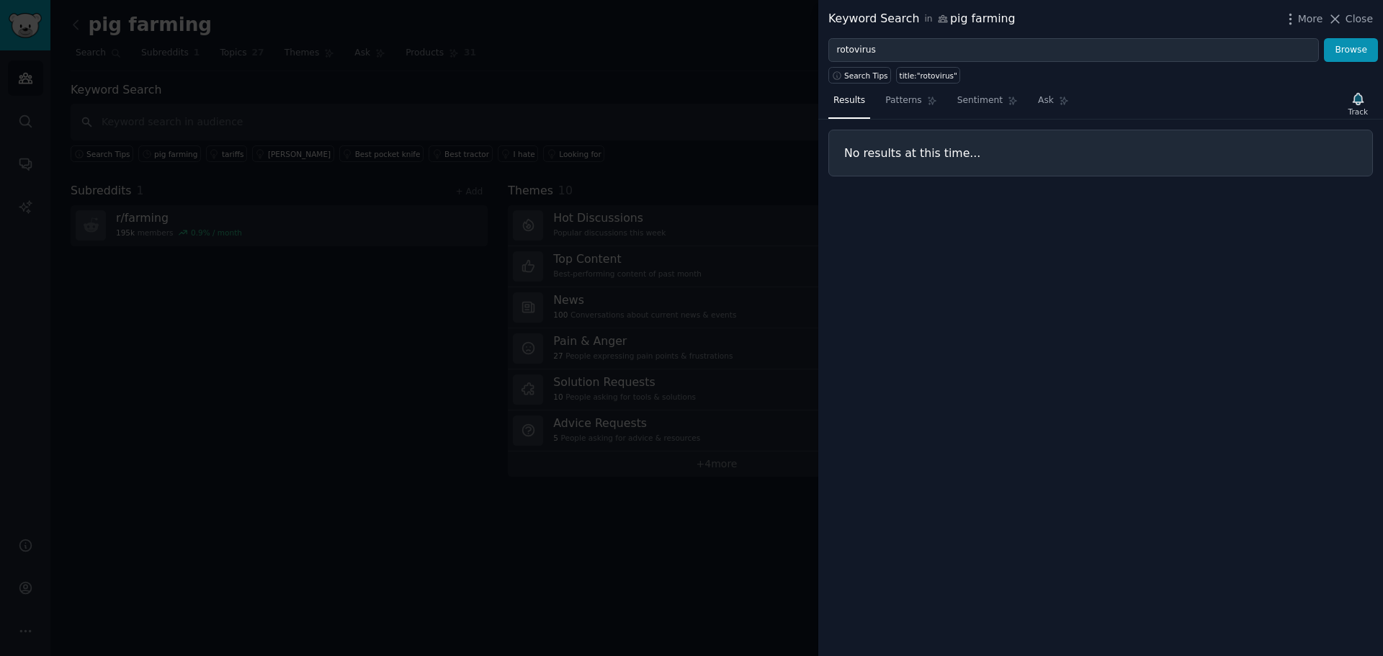
click at [463, 67] on div at bounding box center [691, 328] width 1383 height 656
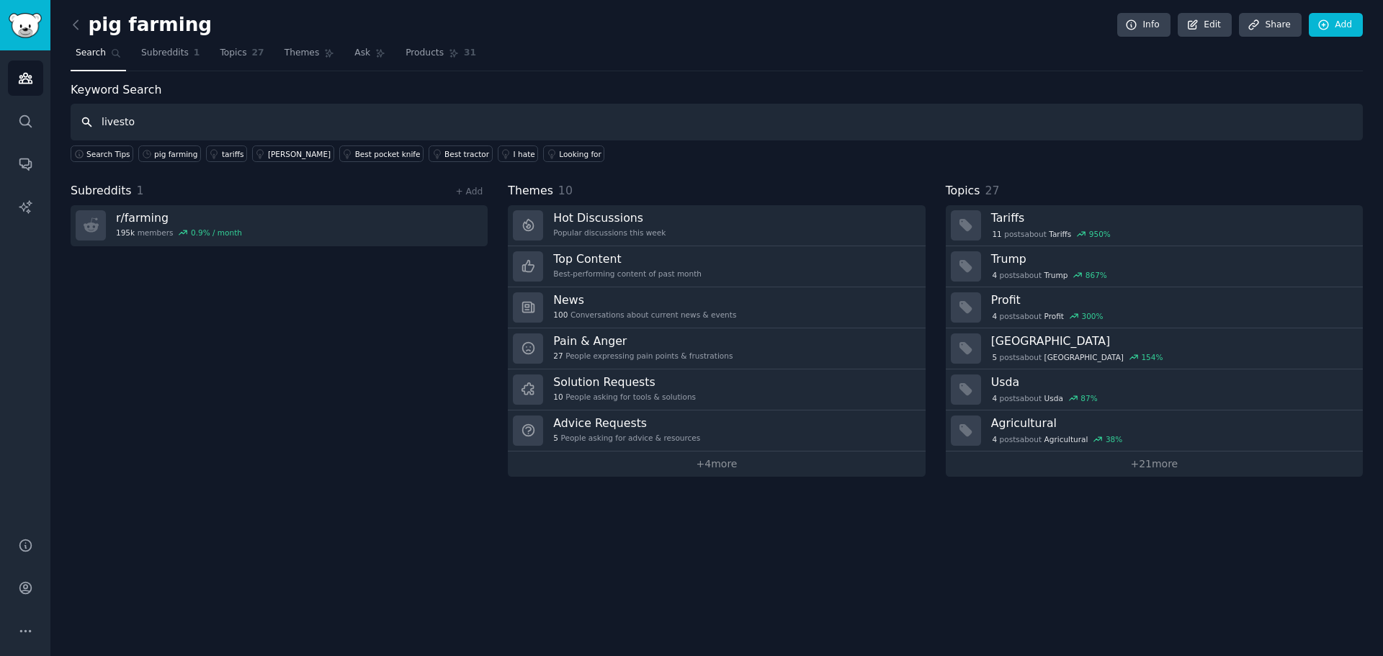
type input "livest"
drag, startPoint x: 169, startPoint y: 115, endPoint x: 96, endPoint y: 123, distance: 73.9
click at [96, 123] on input "livest" at bounding box center [717, 122] width 1293 height 37
click at [81, 24] on icon at bounding box center [75, 24] width 15 height 15
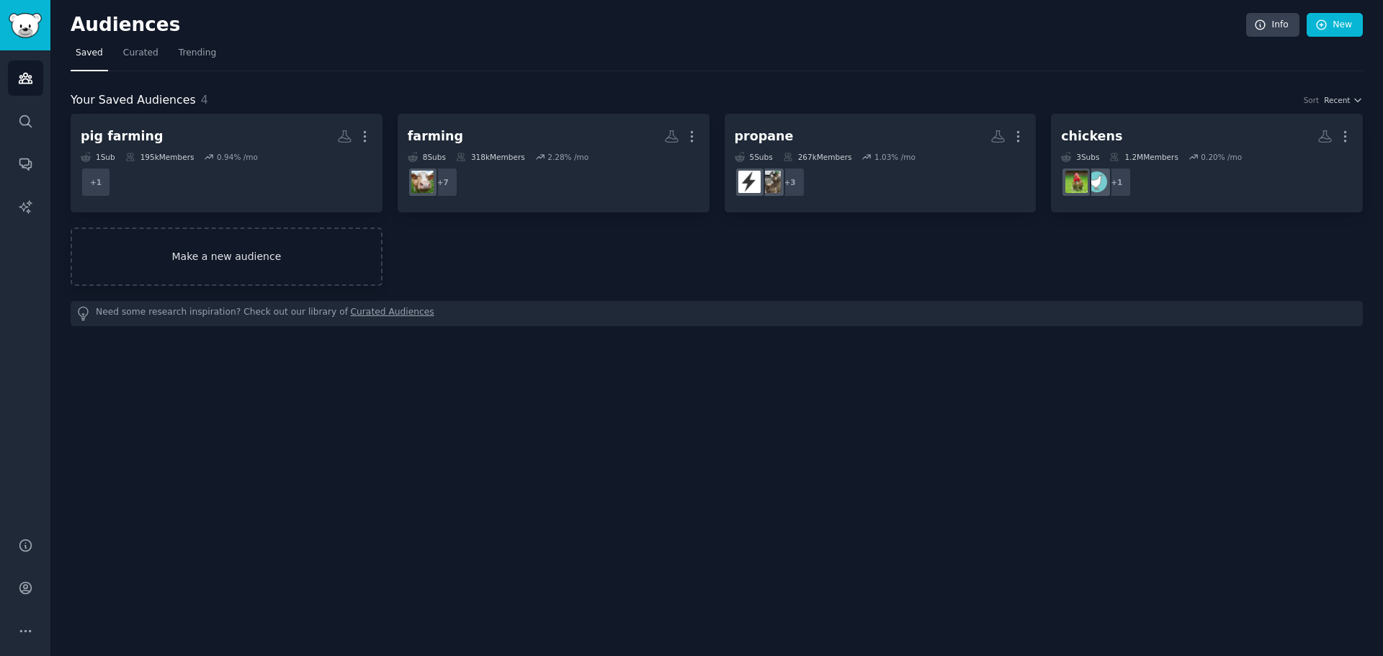
click at [227, 251] on link "Make a new audience" at bounding box center [227, 257] width 312 height 58
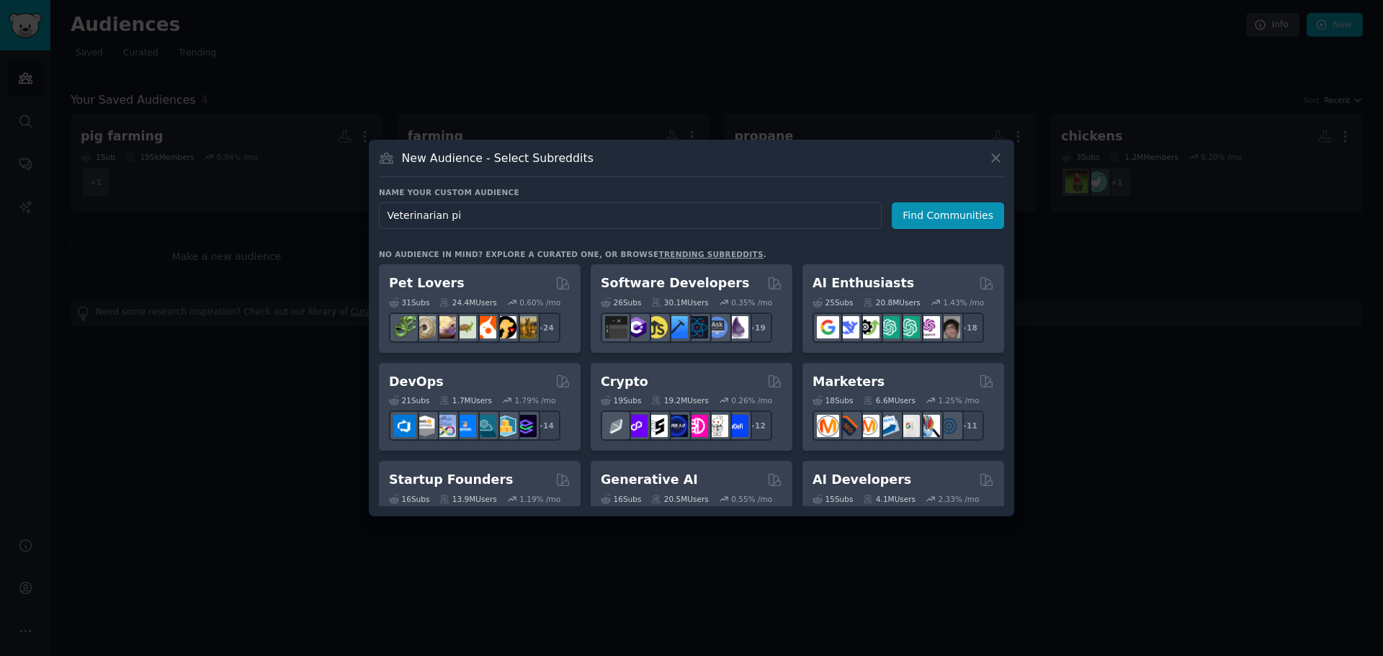
type input "Veterinarian pig"
click button "Find Communities" at bounding box center [948, 215] width 112 height 27
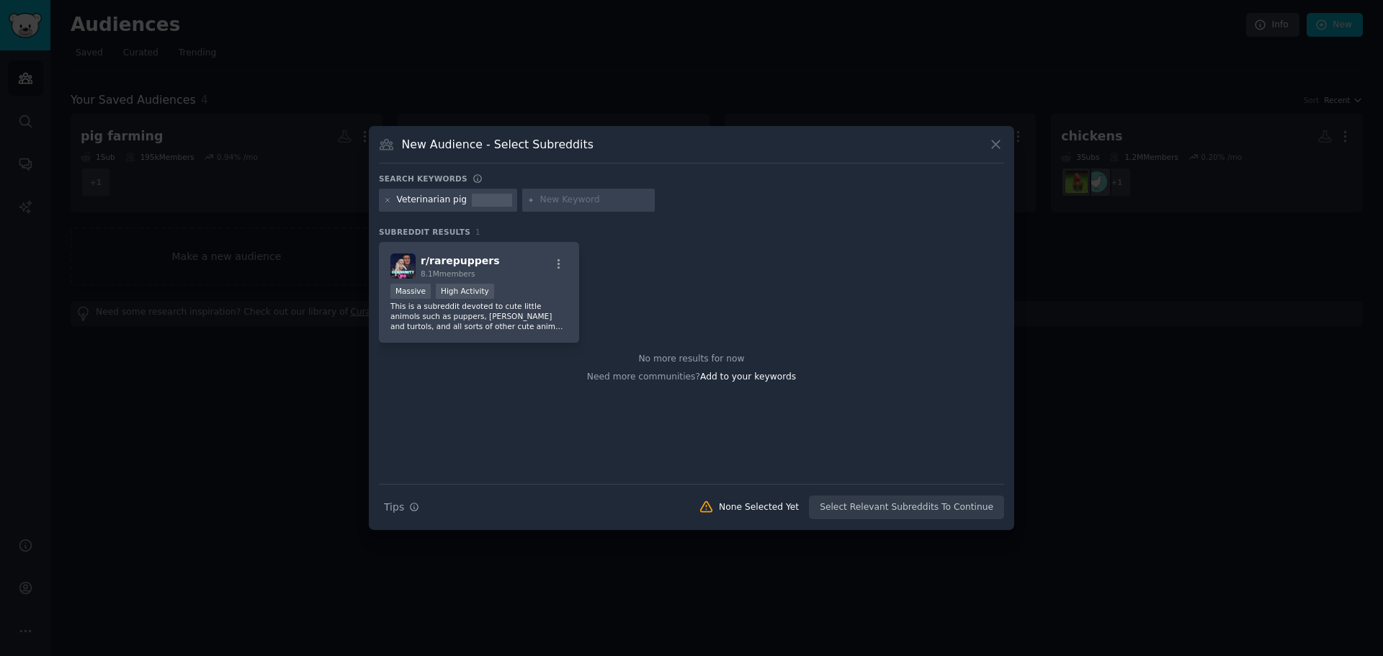
click at [581, 197] on input "text" at bounding box center [595, 200] width 110 height 13
type input "v"
type input "veterinary"
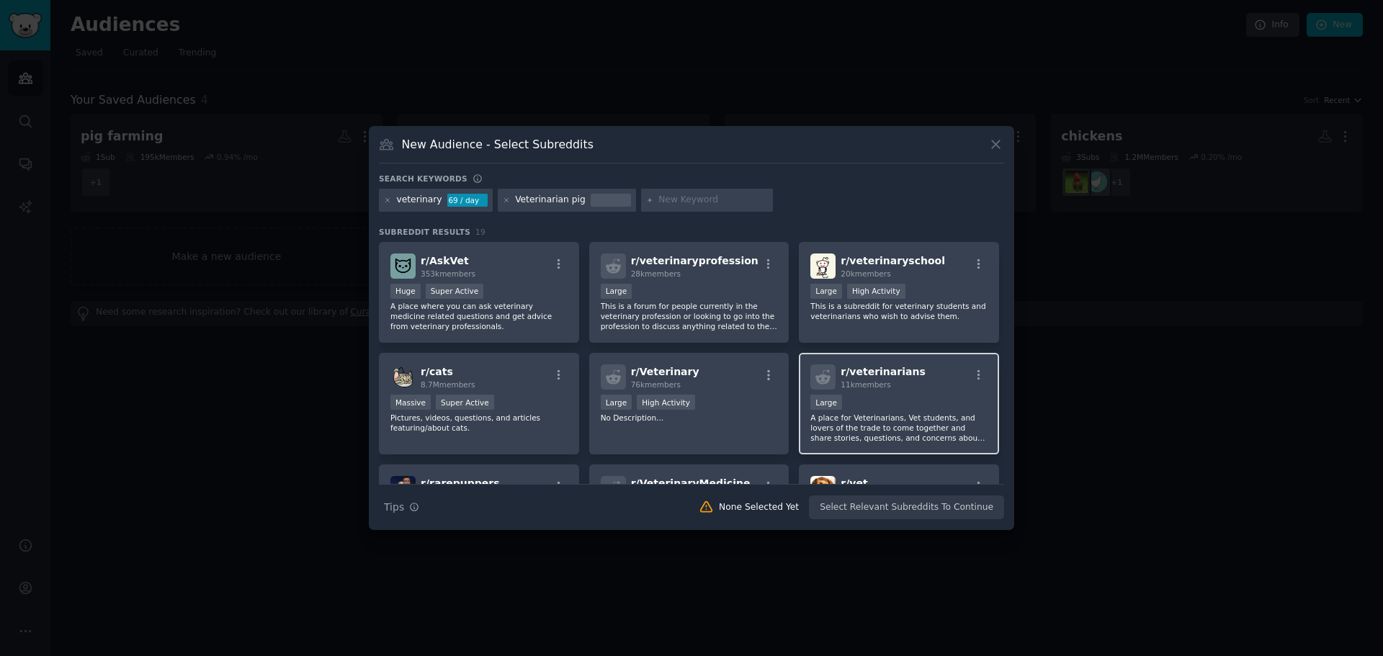
click at [917, 388] on div "r/ veterinarians 11k members" at bounding box center [899, 377] width 177 height 25
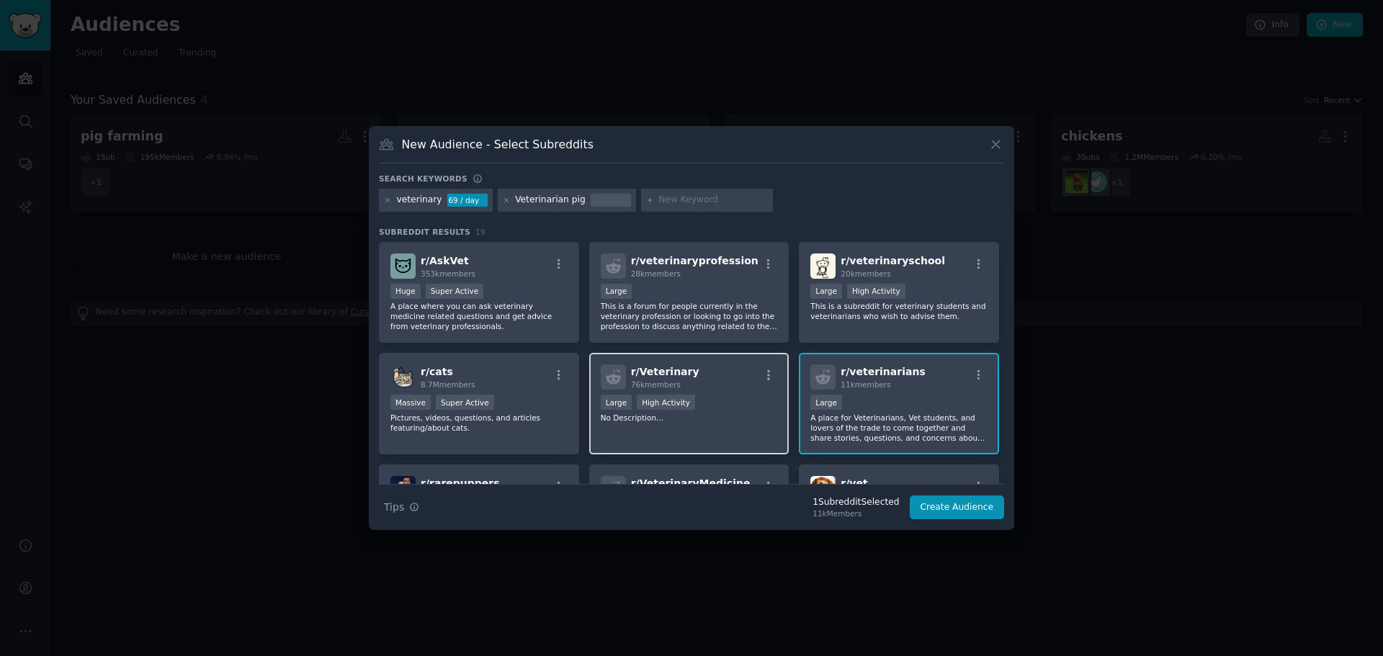
click at [731, 398] on div "Large High Activity" at bounding box center [689, 404] width 177 height 18
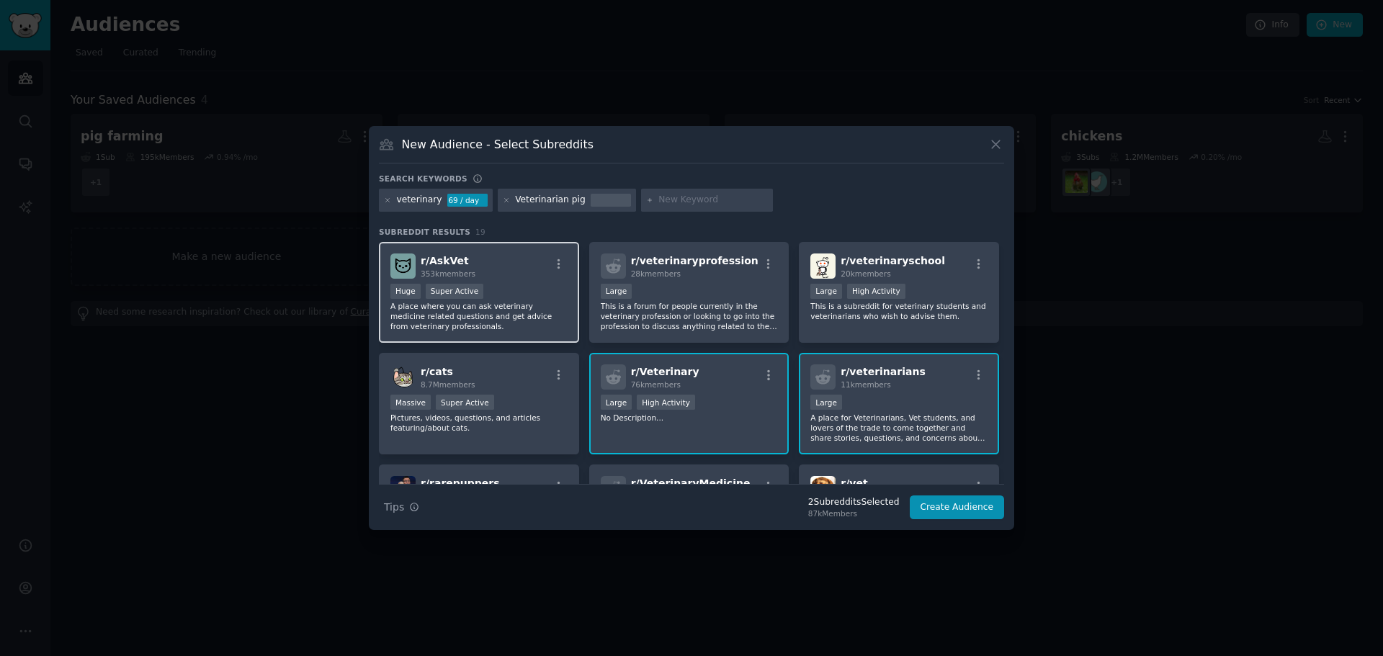
click at [519, 287] on div "Huge Super Active" at bounding box center [479, 293] width 177 height 18
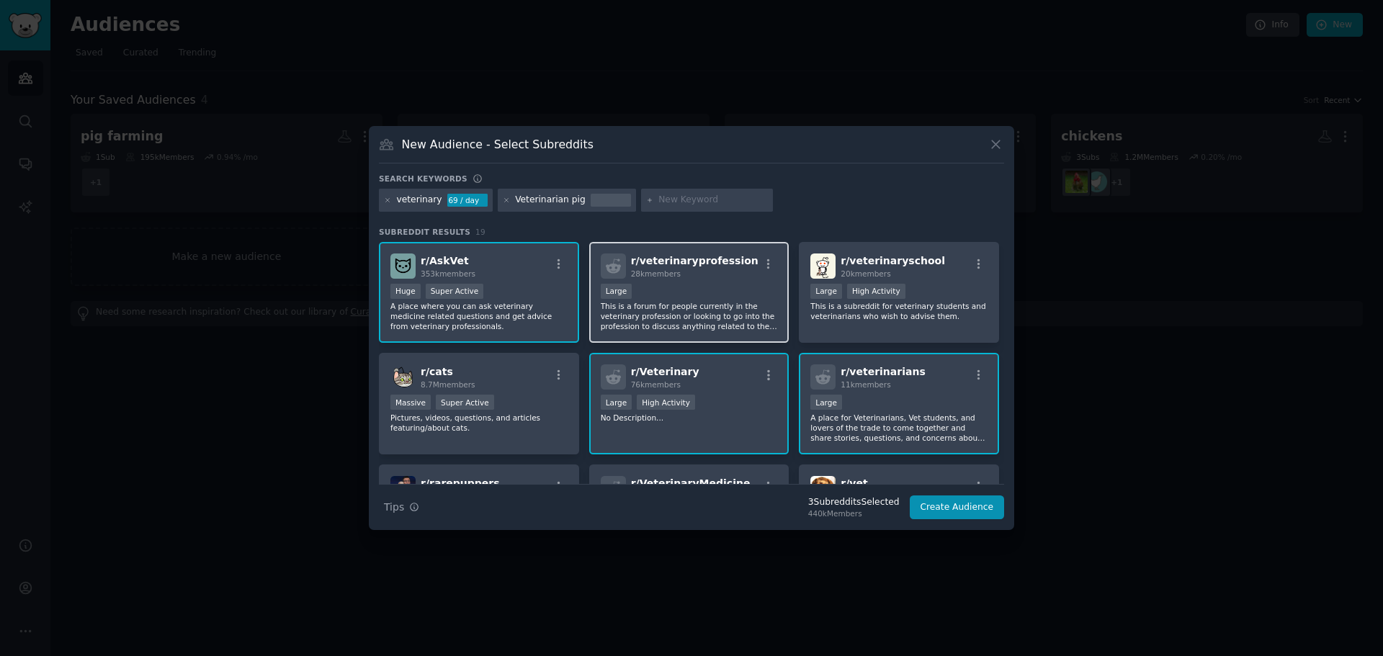
click at [708, 287] on div "10,000 - 100,000 members Large" at bounding box center [689, 293] width 177 height 18
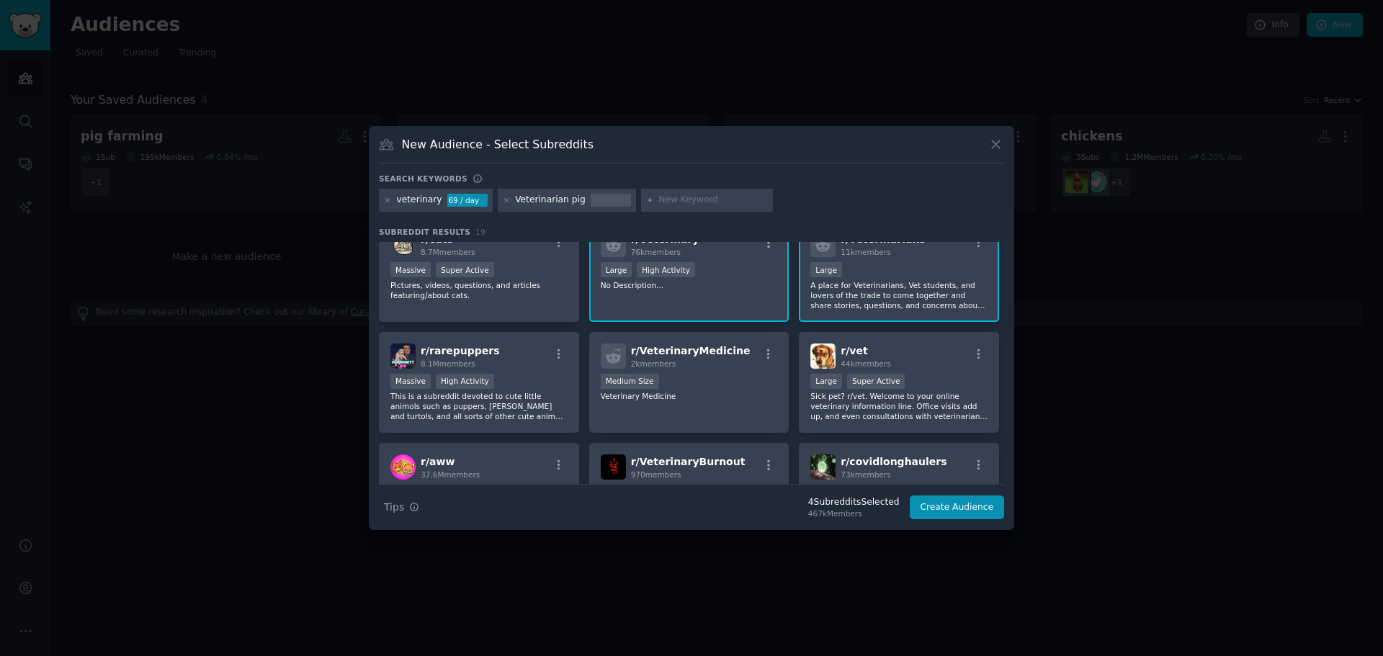
scroll to position [144, 0]
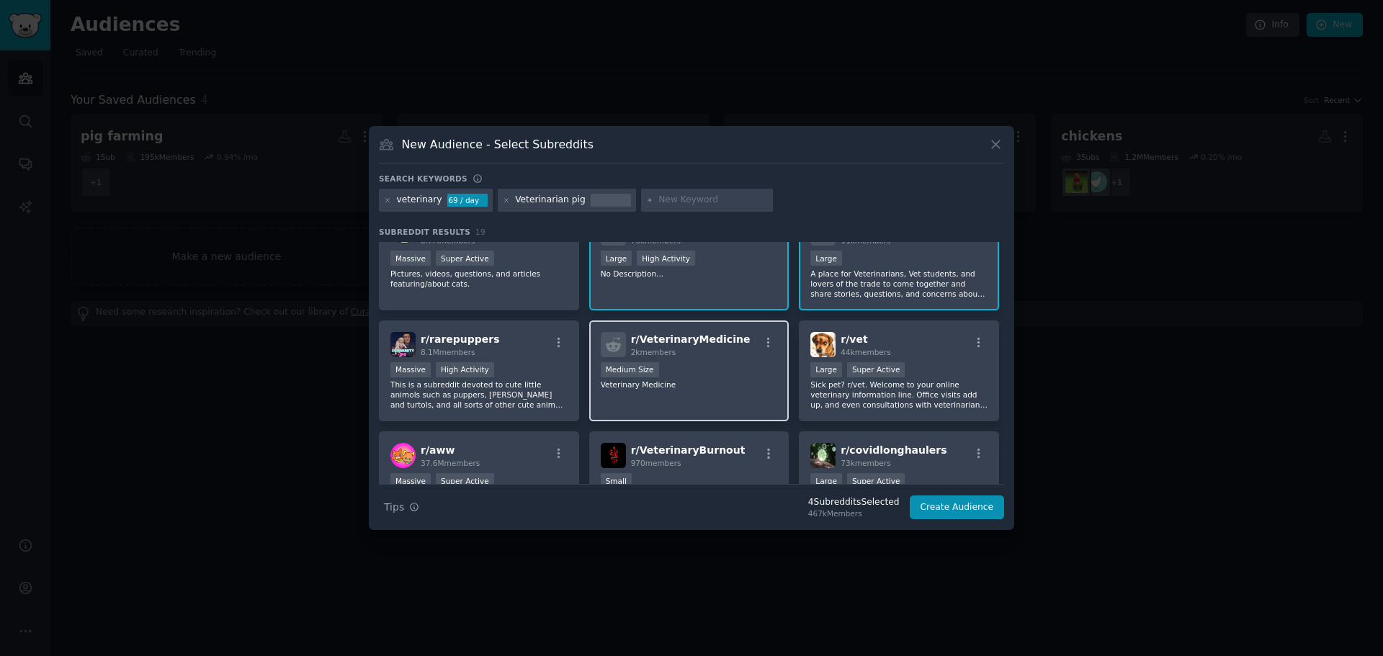
click at [754, 354] on div "r/ VeterinaryMedicine 2k members" at bounding box center [689, 344] width 177 height 25
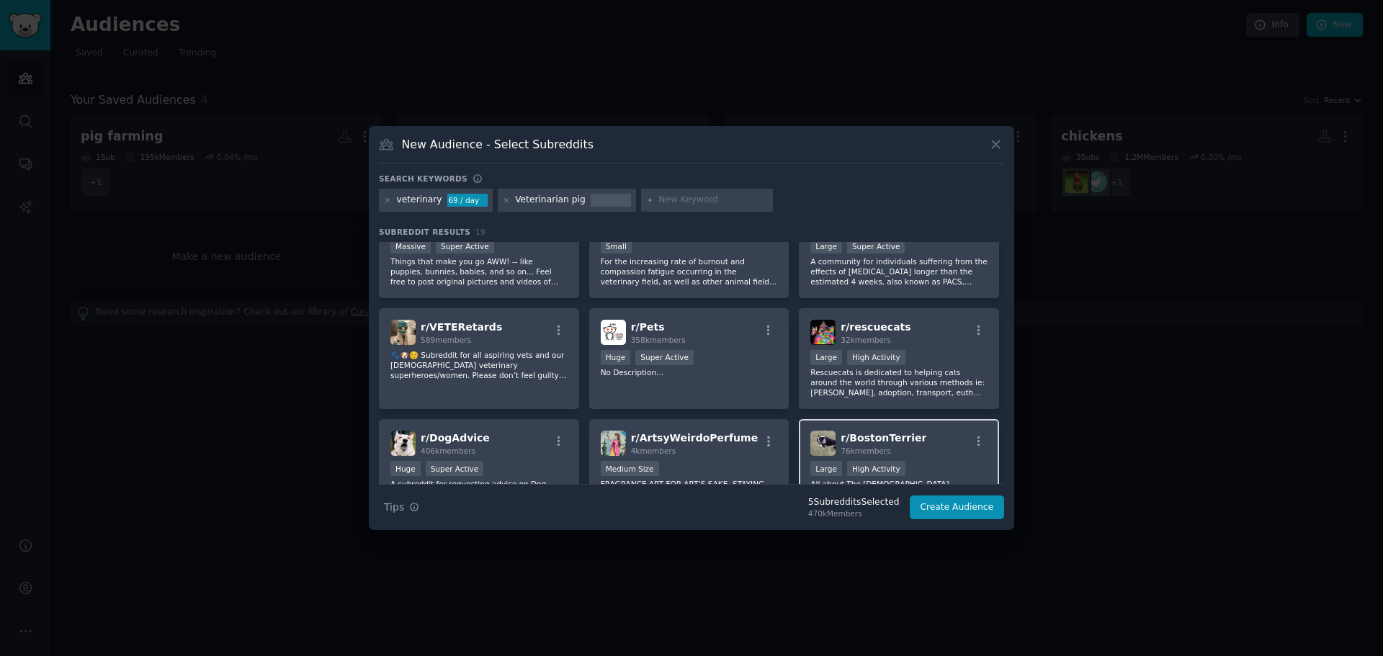
scroll to position [432, 0]
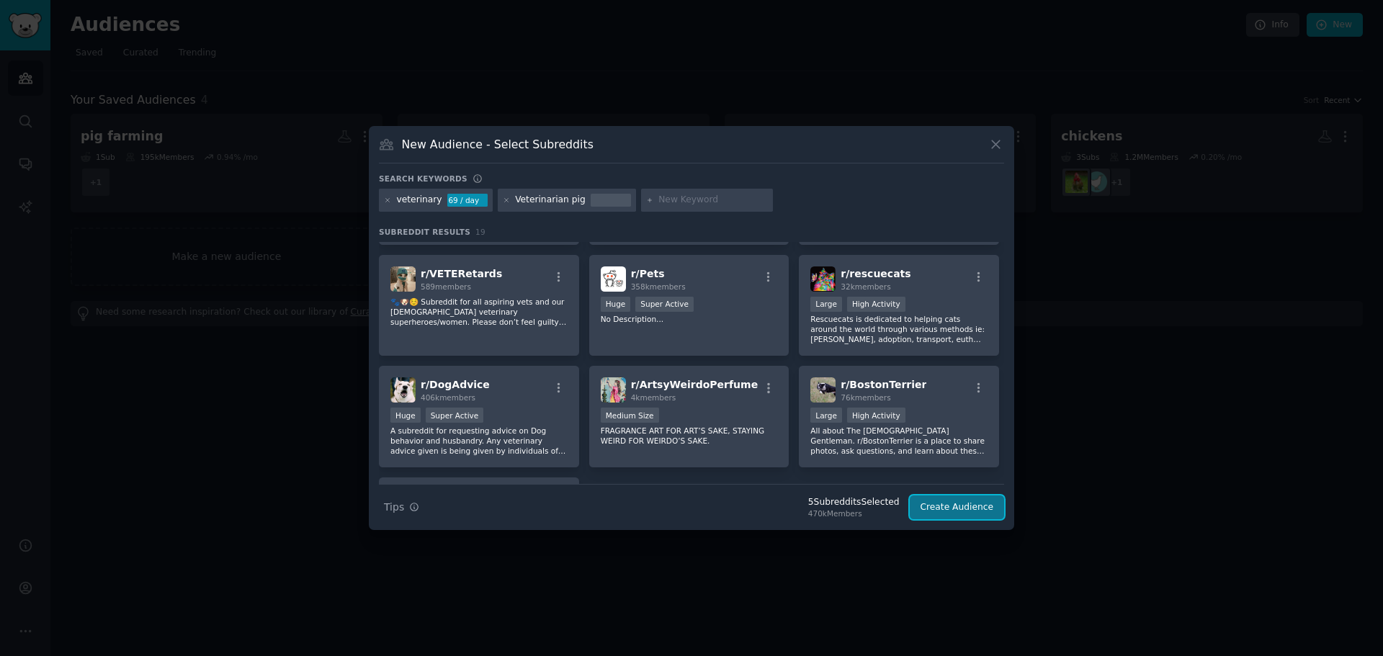
click at [953, 502] on button "Create Audience" at bounding box center [957, 508] width 95 height 24
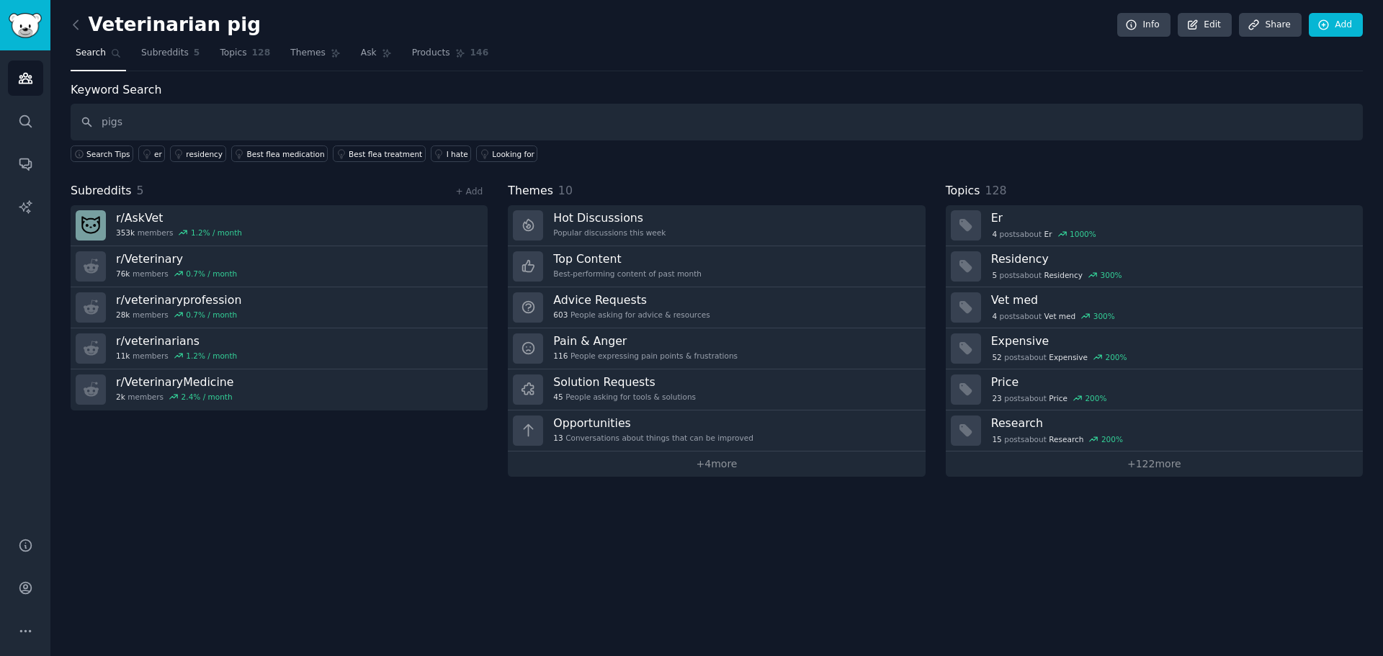
type input "pigs"
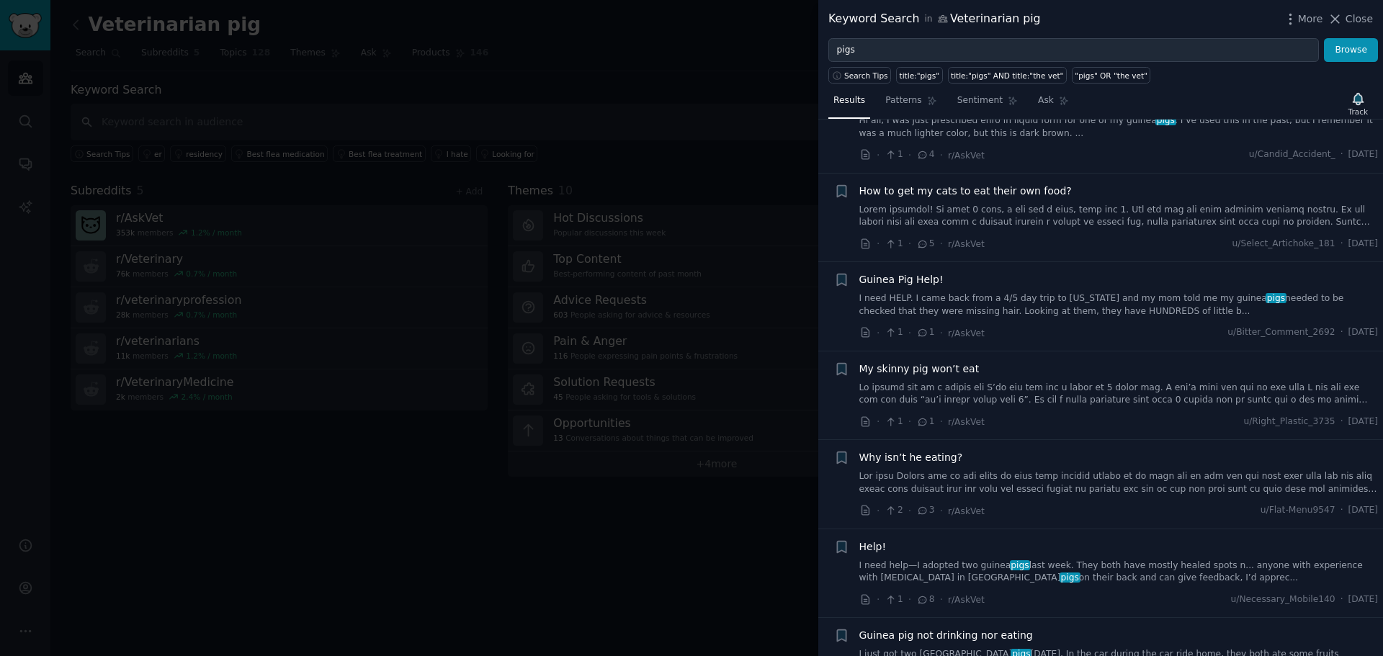
scroll to position [937, 0]
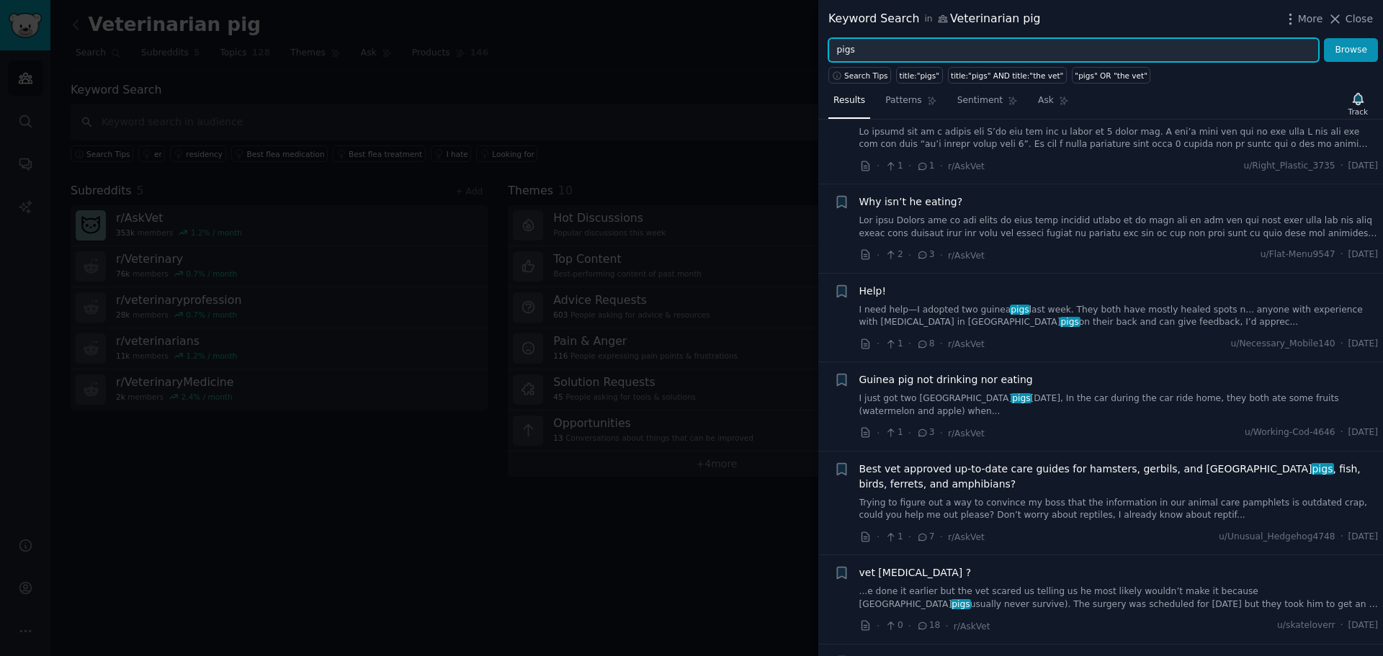
drag, startPoint x: 876, startPoint y: 53, endPoint x: 790, endPoint y: 53, distance: 85.7
click at [790, 53] on div "Keyword Search in Veterinarian pig More Close pigs Browse Search Tips title:"pi…" at bounding box center [691, 328] width 1383 height 656
type input "h"
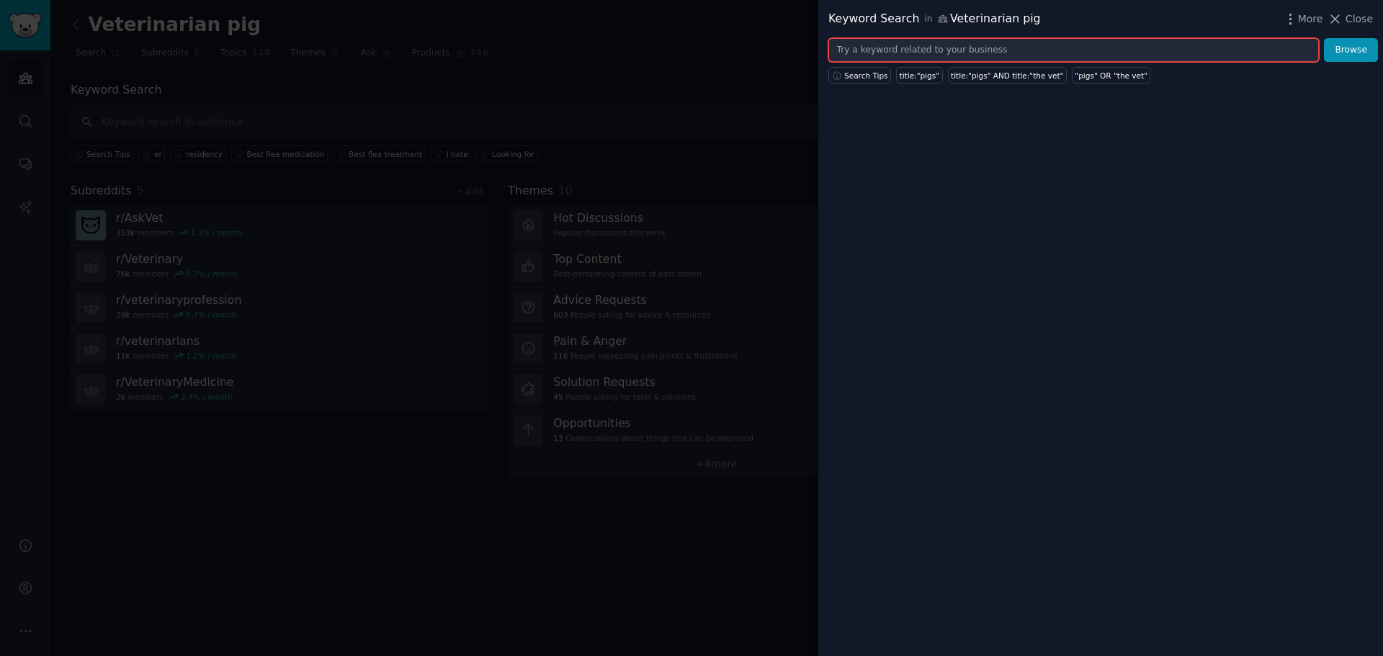
type input "o"
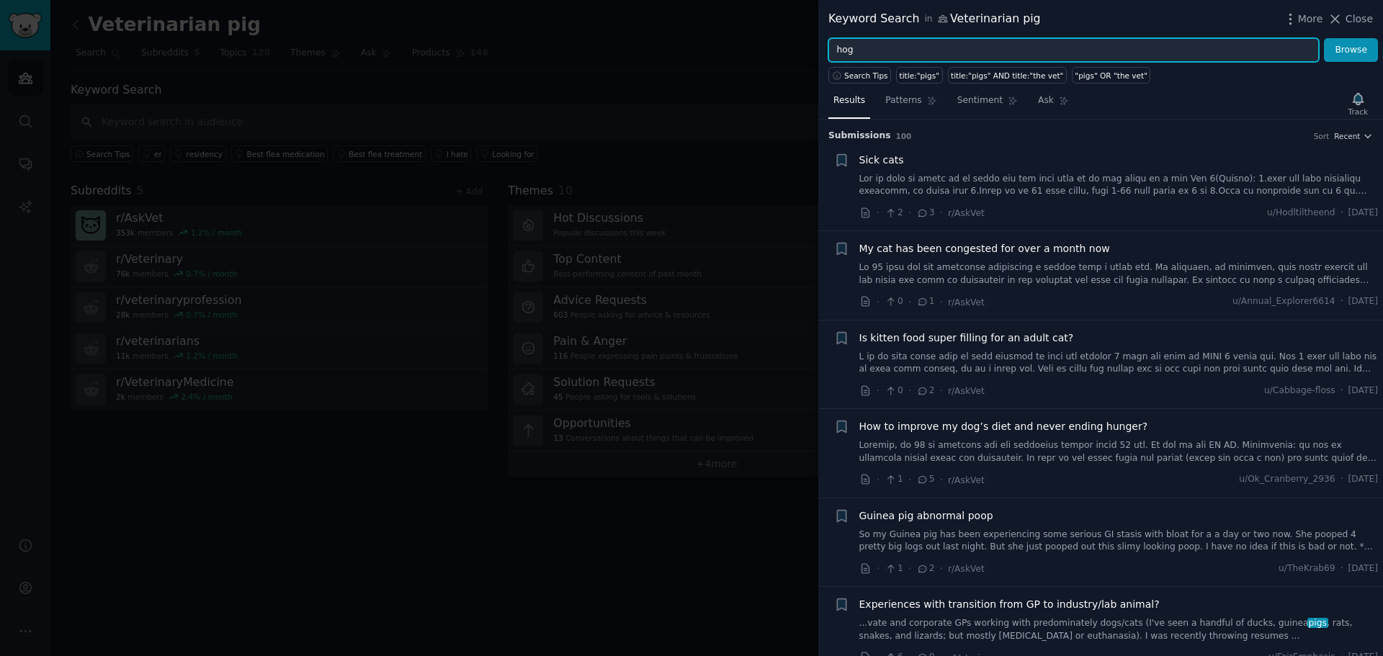
click at [1324, 38] on button "Browse" at bounding box center [1351, 50] width 54 height 24
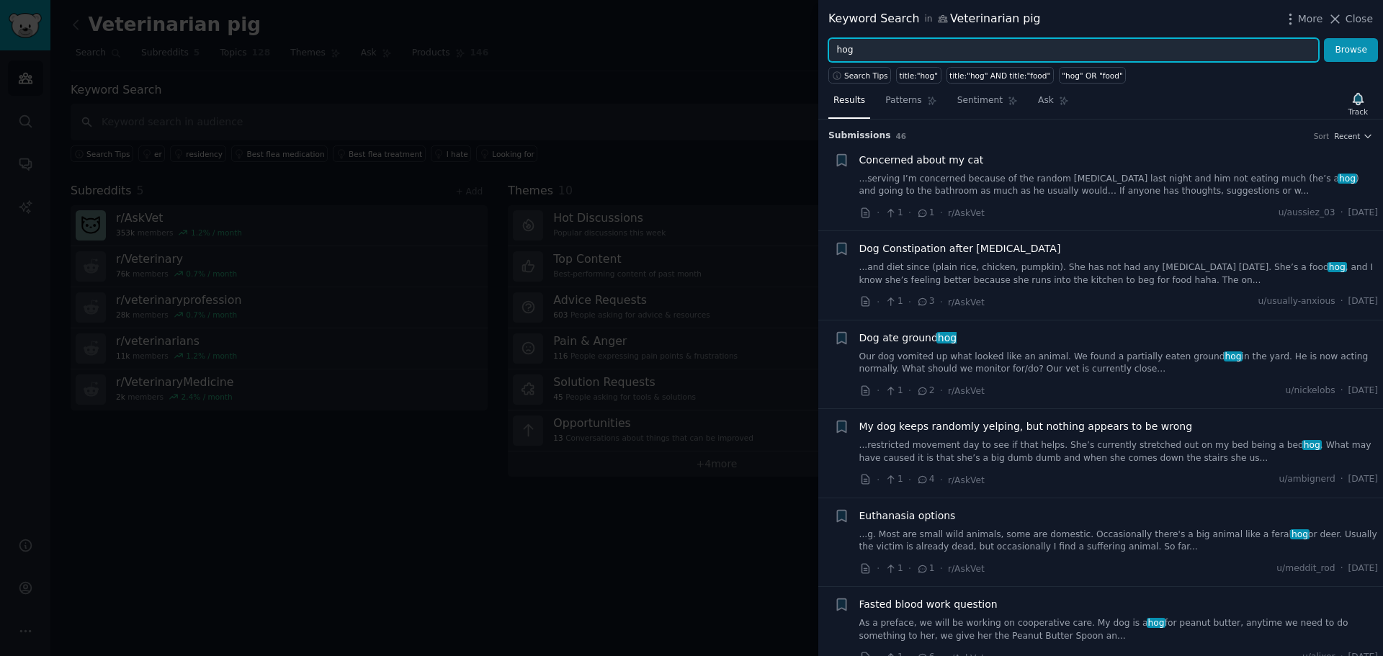
drag, startPoint x: 924, startPoint y: 40, endPoint x: 828, endPoint y: 40, distance: 95.8
click at [828, 40] on div "hog Browse" at bounding box center [1100, 50] width 565 height 24
type input "[MEDICAL_DATA]"
click at [1324, 38] on button "Browse" at bounding box center [1351, 50] width 54 height 24
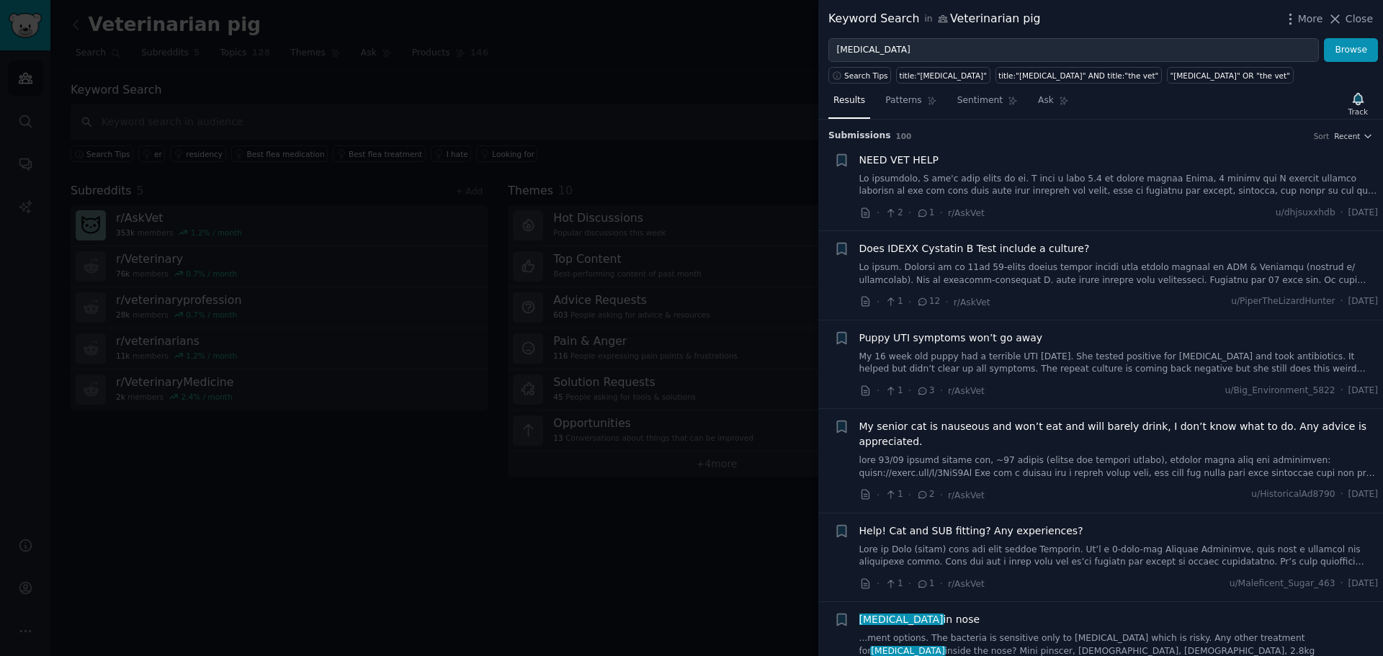
drag, startPoint x: 671, startPoint y: 605, endPoint x: 658, endPoint y: 493, distance: 113.1
click at [671, 605] on div at bounding box center [691, 328] width 1383 height 656
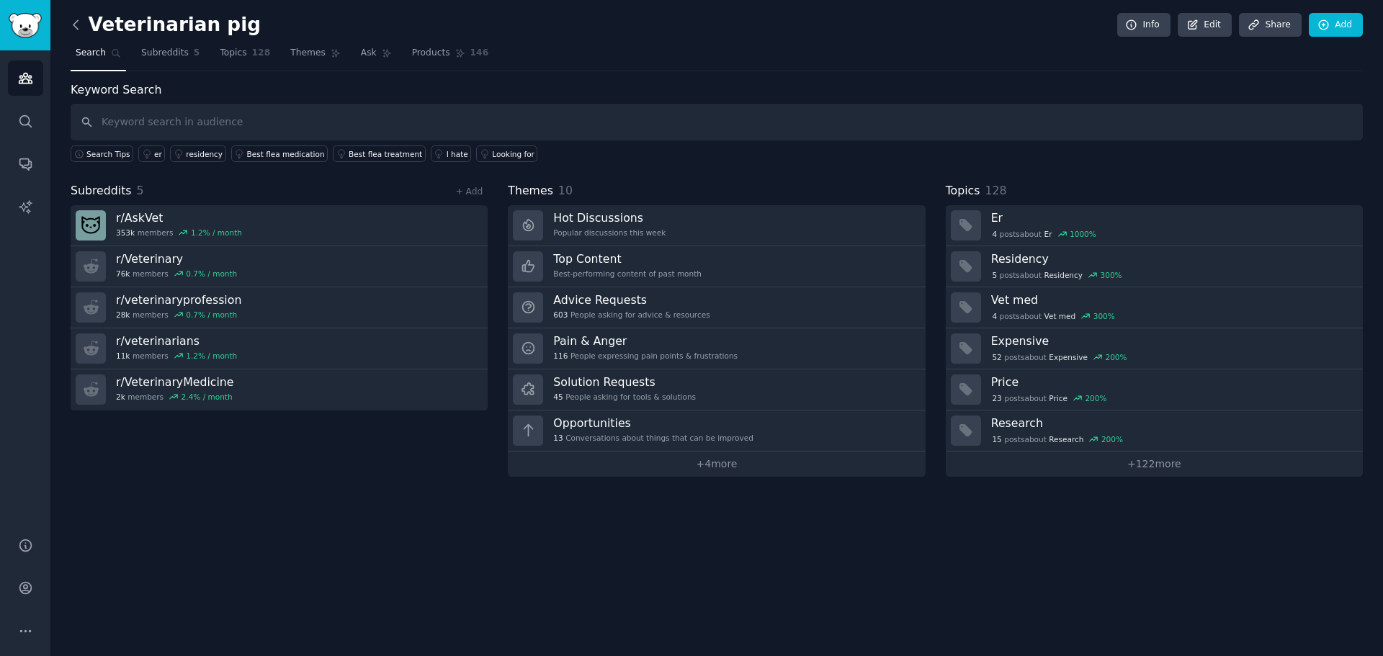
click at [73, 24] on icon at bounding box center [75, 24] width 4 height 9
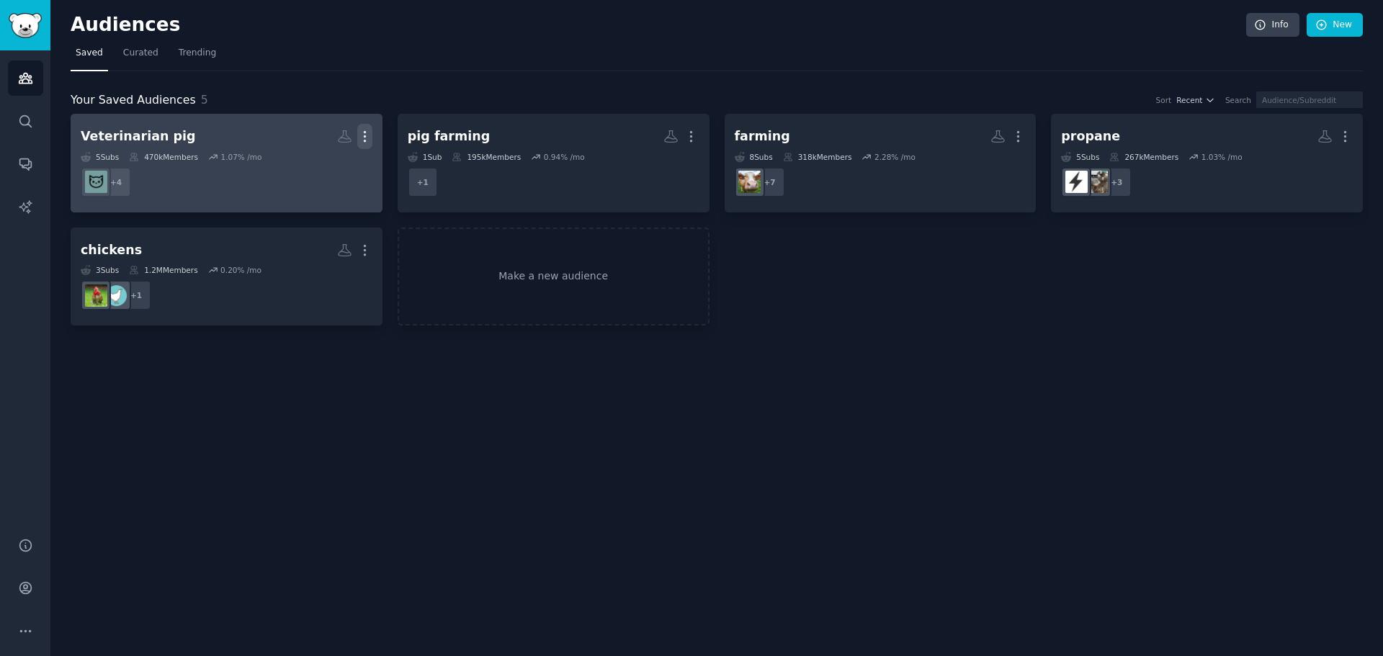
click at [365, 138] on icon "button" at bounding box center [364, 137] width 1 height 10
click at [336, 171] on p "Delete" at bounding box center [325, 166] width 33 height 15
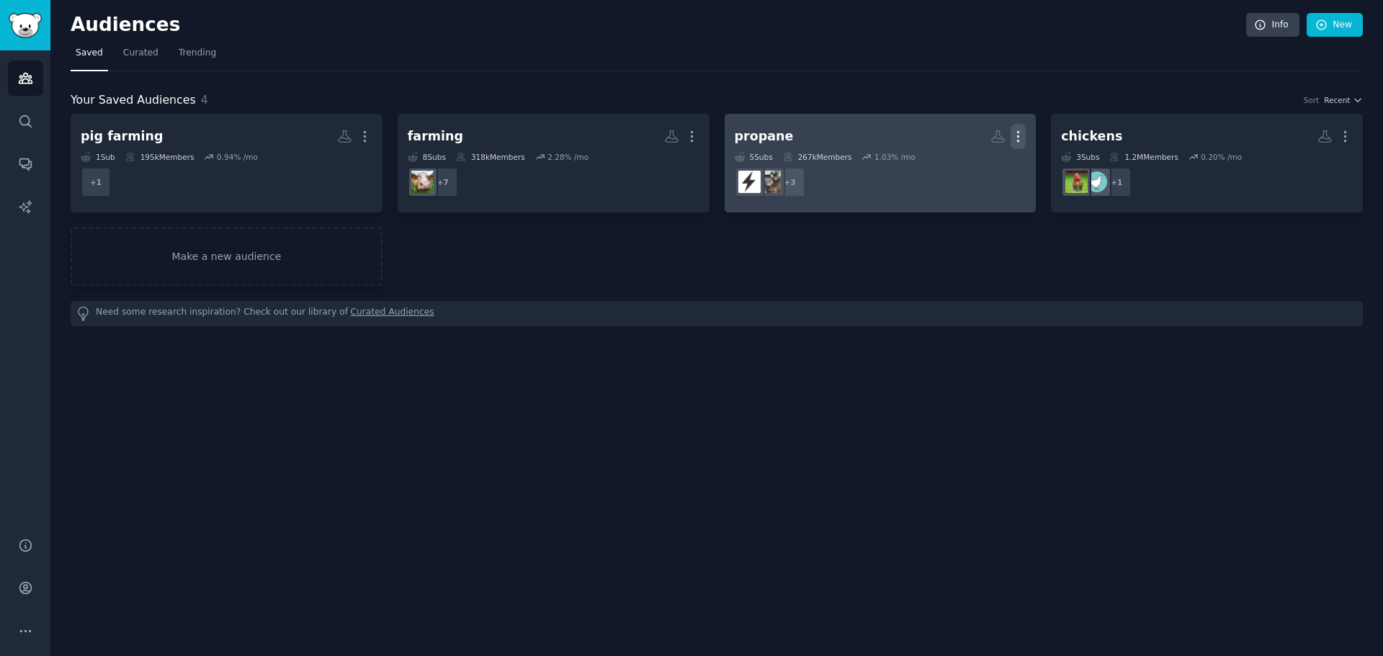
click at [1014, 134] on icon "button" at bounding box center [1018, 136] width 15 height 15
click at [982, 169] on p "Delete" at bounding box center [979, 166] width 33 height 15
